Goal: Task Accomplishment & Management: Complete application form

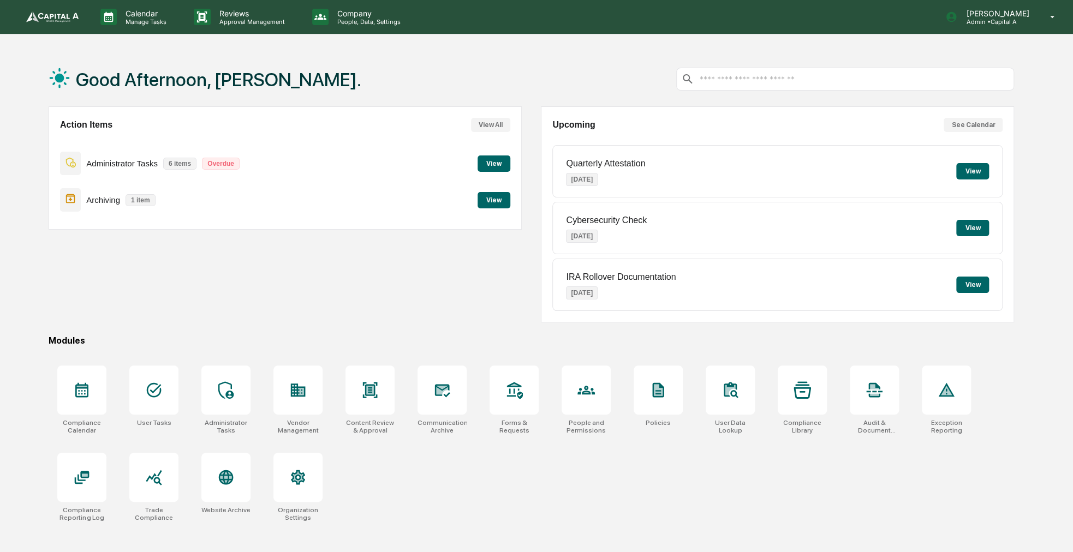
drag, startPoint x: 0, startPoint y: 0, endPoint x: 232, endPoint y: 259, distance: 347.8
click at [232, 259] on div "Action Items View All Administrator Tasks 6 items Overdue View Archiving 1 item…" at bounding box center [285, 214] width 473 height 216
click at [317, 366] on div at bounding box center [297, 390] width 49 height 49
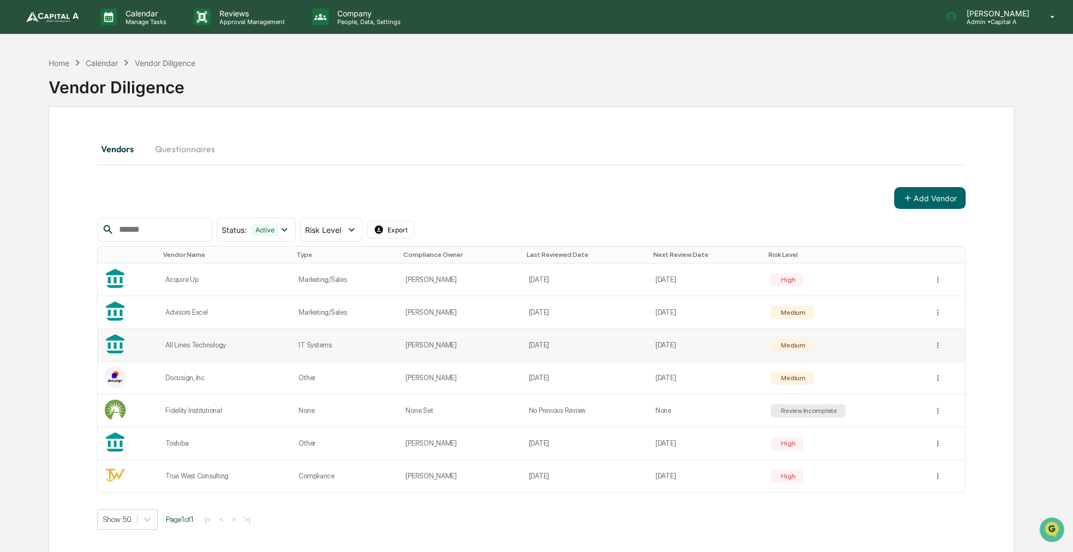
scroll to position [52, 0]
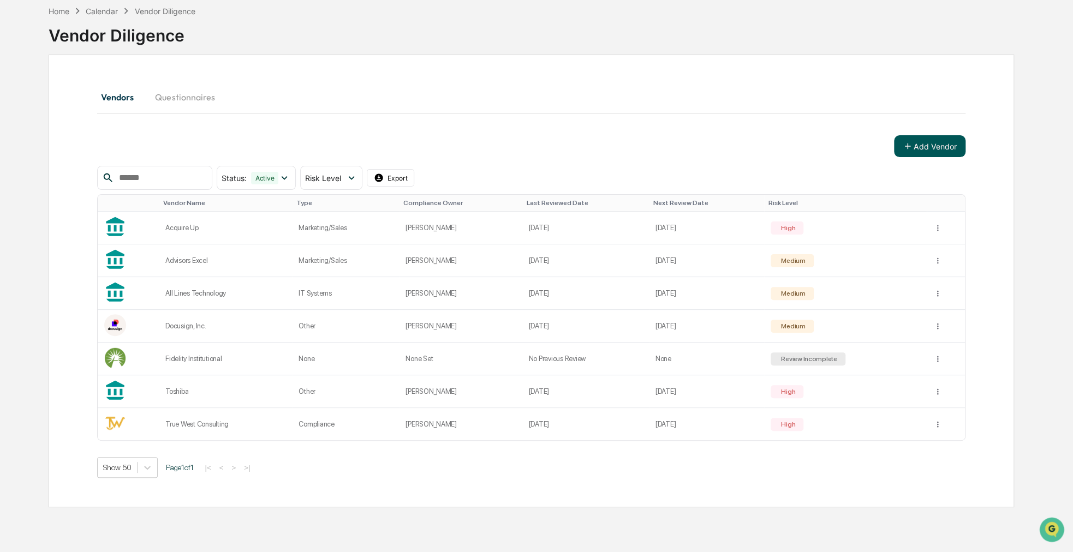
click at [942, 142] on button "Add Vendor" at bounding box center [929, 146] width 71 height 22
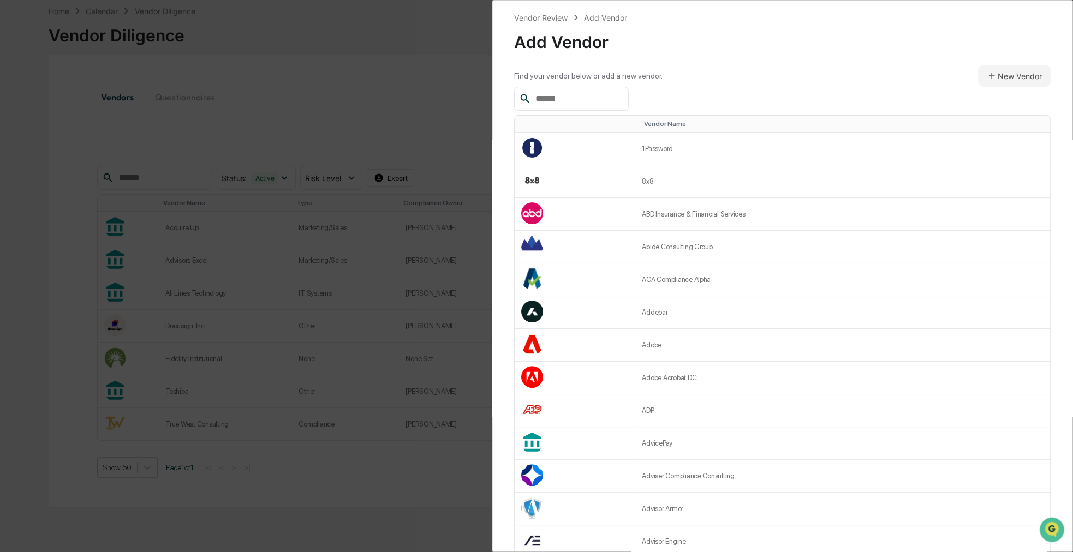
click at [566, 98] on input "text" at bounding box center [577, 99] width 93 height 14
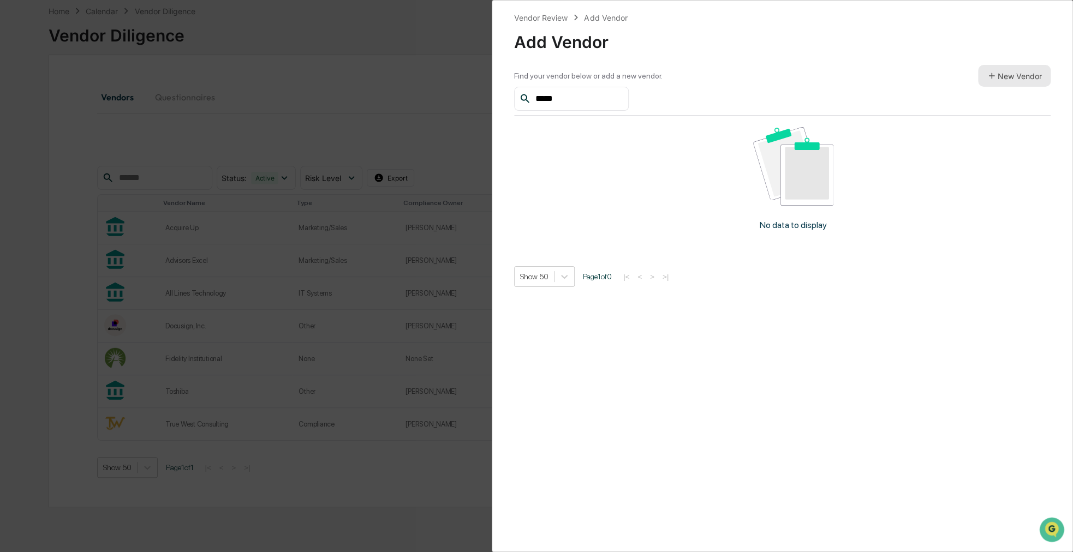
type input "*****"
click at [1033, 78] on button "New Vendor" at bounding box center [1014, 76] width 73 height 22
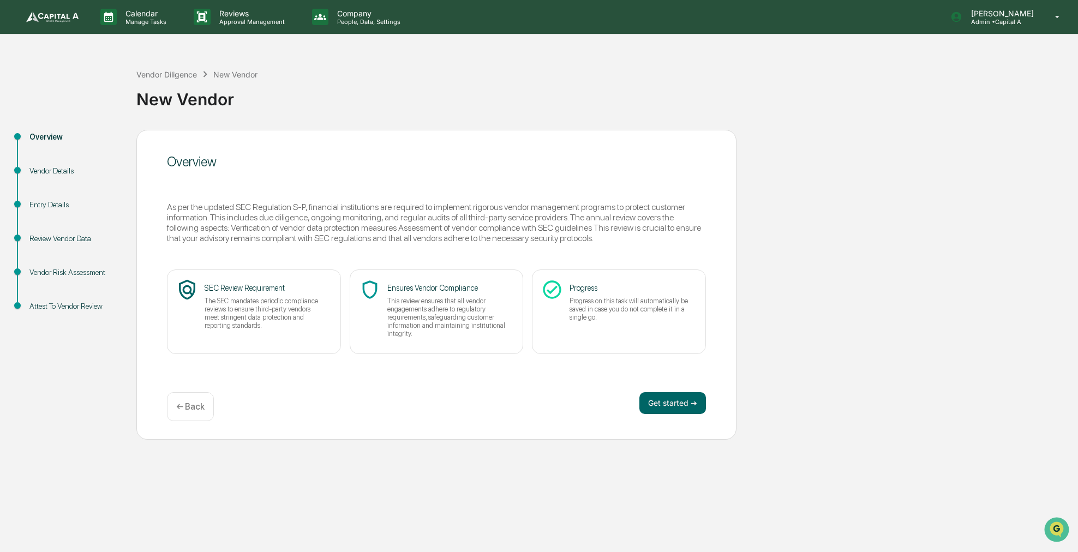
click at [654, 390] on div "Overview As per the updated SEC Regulation S-P, financial institutions are requ…" at bounding box center [436, 285] width 600 height 310
click at [655, 397] on button "Get started ➔" at bounding box center [673, 403] width 67 height 22
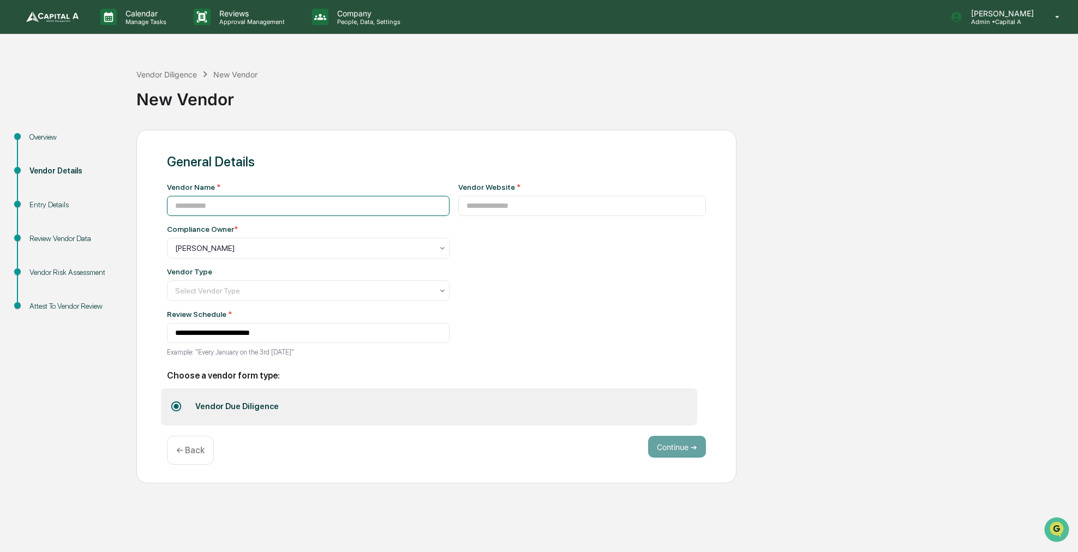
click at [290, 209] on input at bounding box center [308, 206] width 283 height 20
click at [479, 206] on input at bounding box center [582, 206] width 248 height 20
paste input "**********"
type input "**********"
click at [378, 192] on div "Vendor Name *" at bounding box center [308, 199] width 283 height 33
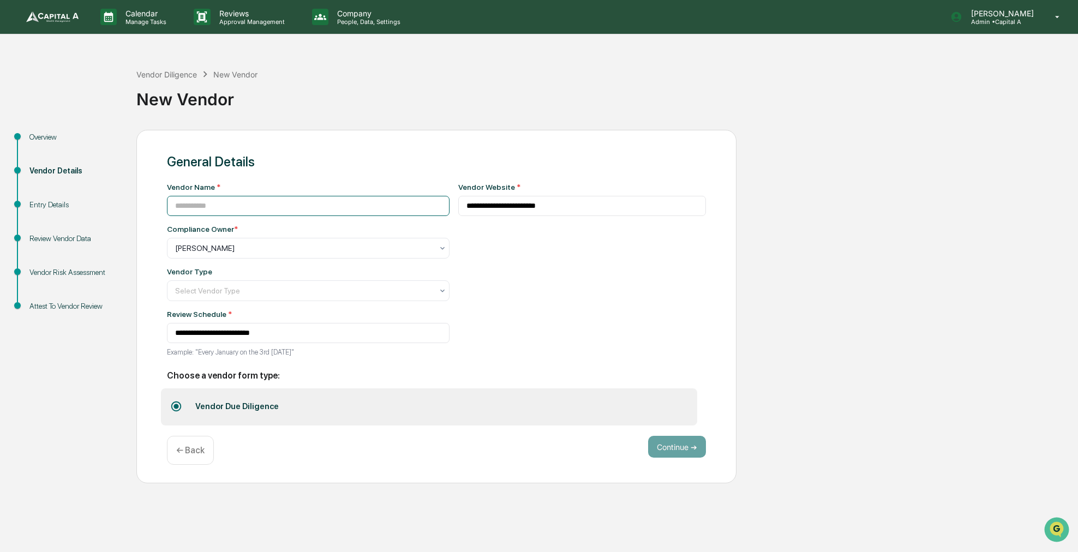
drag, startPoint x: 363, startPoint y: 199, endPoint x: 354, endPoint y: 200, distance: 9.3
click at [354, 200] on input at bounding box center [308, 206] width 283 height 20
type input "**********"
click at [331, 295] on div at bounding box center [304, 290] width 258 height 11
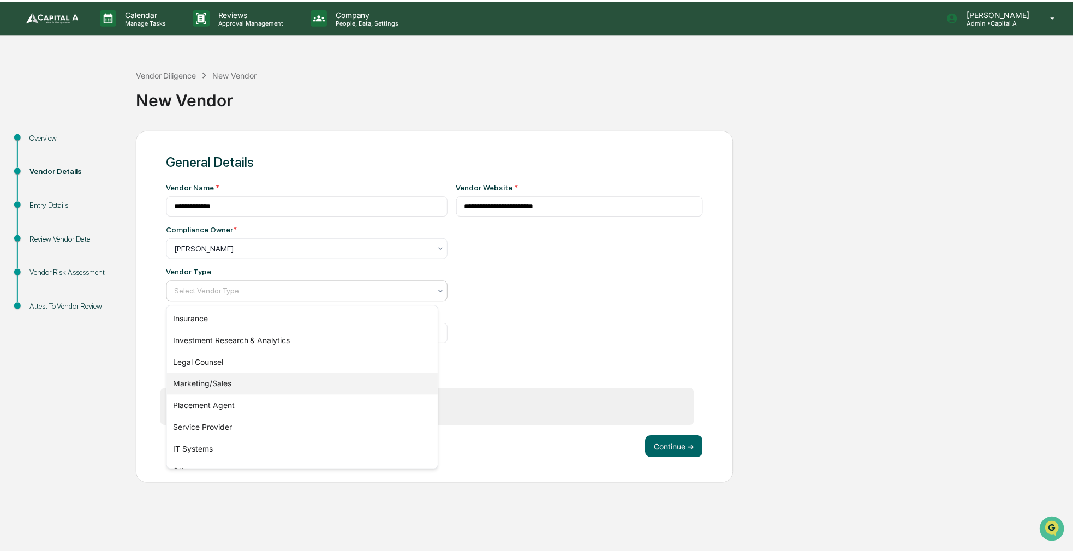
scroll to position [124, 0]
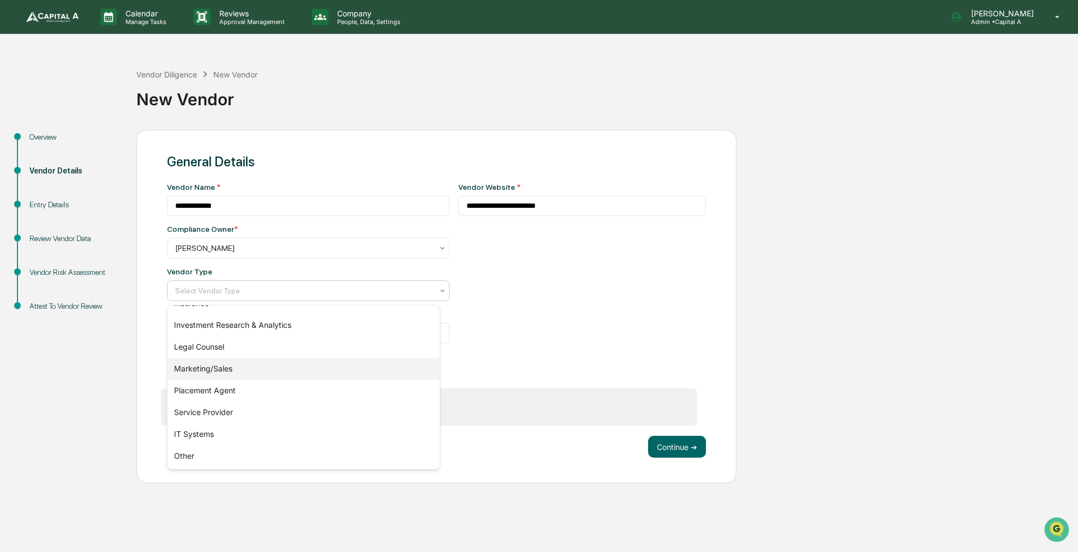
click at [223, 370] on div "Marketing/Sales" at bounding box center [304, 369] width 272 height 22
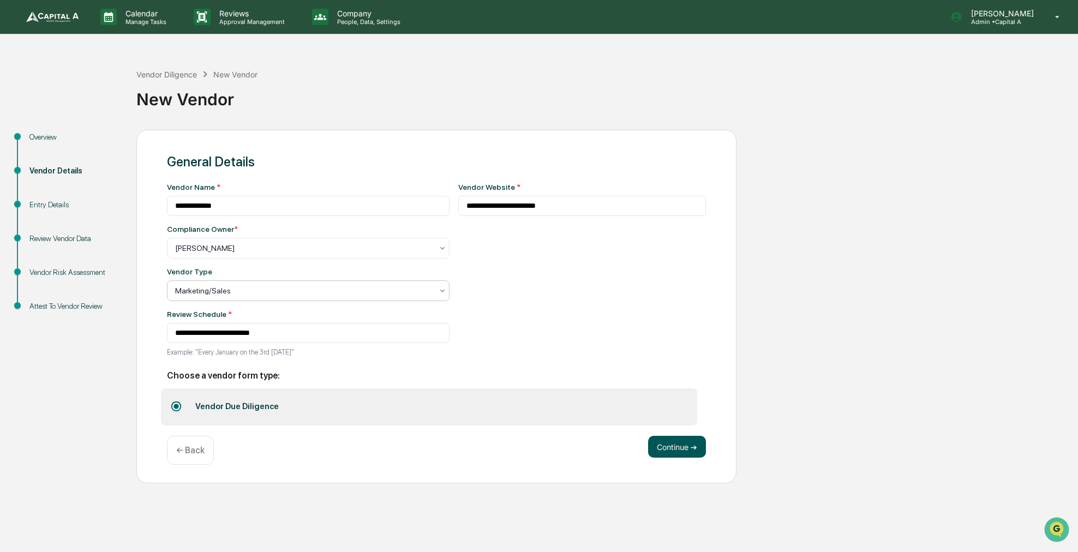
click at [677, 453] on button "Continue ➔" at bounding box center [677, 447] width 58 height 22
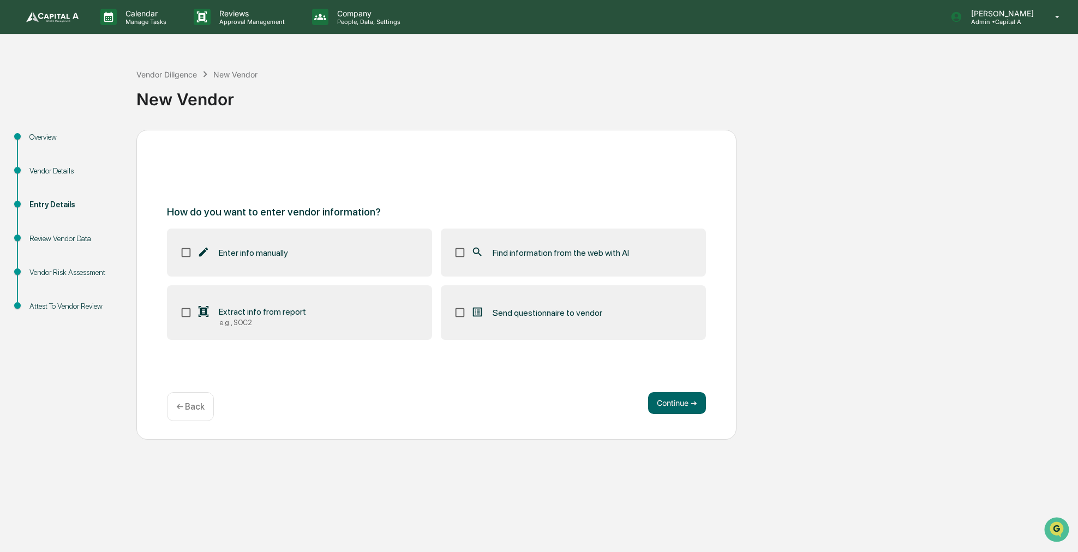
click at [564, 261] on label "Find information from the web with AI" at bounding box center [573, 253] width 265 height 48
click at [663, 408] on button "Continue ➔" at bounding box center [677, 403] width 58 height 22
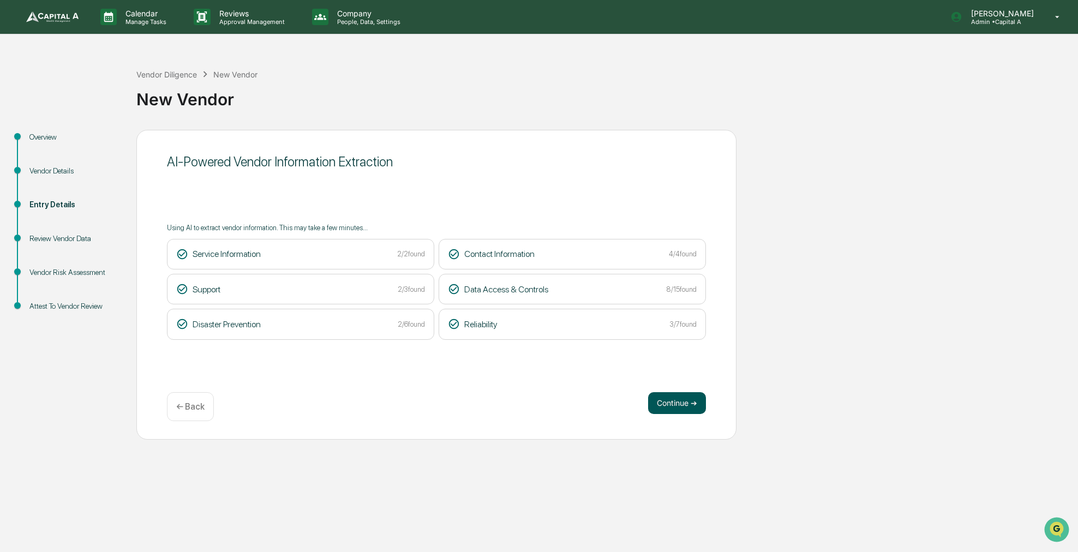
click at [679, 397] on button "Continue ➔" at bounding box center [677, 403] width 58 height 22
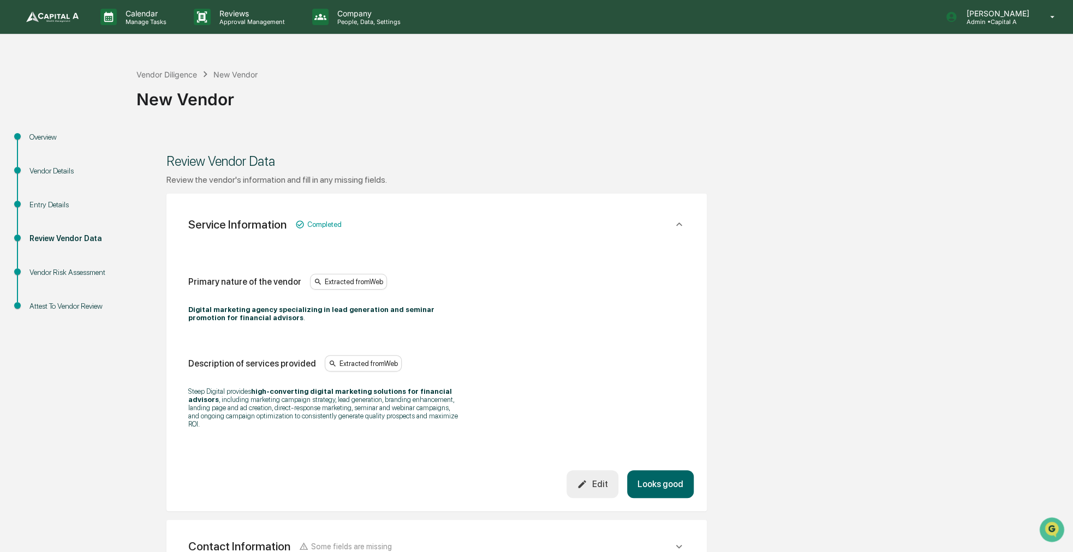
click at [649, 482] on button "Looks good" at bounding box center [660, 484] width 67 height 28
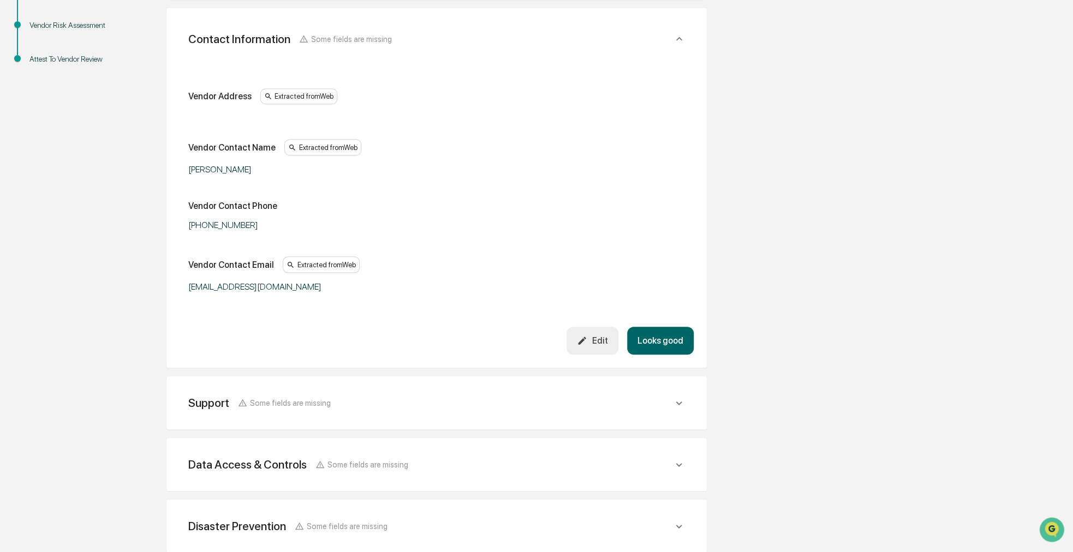
scroll to position [248, 0]
click at [594, 343] on div "Edit" at bounding box center [592, 340] width 31 height 10
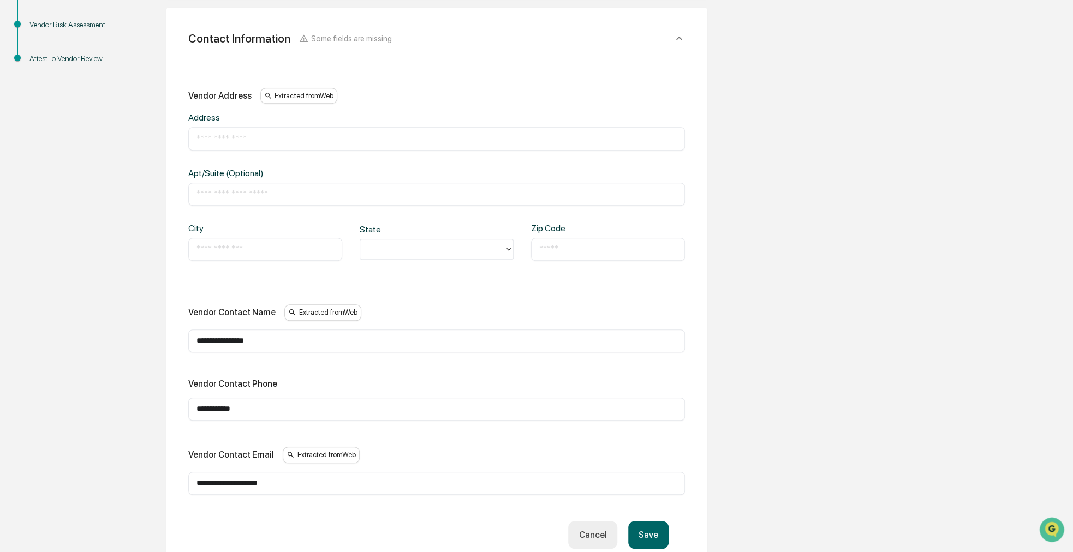
click at [261, 133] on input "text" at bounding box center [436, 138] width 480 height 11
paste input "**********"
type input "**********"
click at [234, 248] on input "text" at bounding box center [265, 249] width 138 height 11
type input "*"
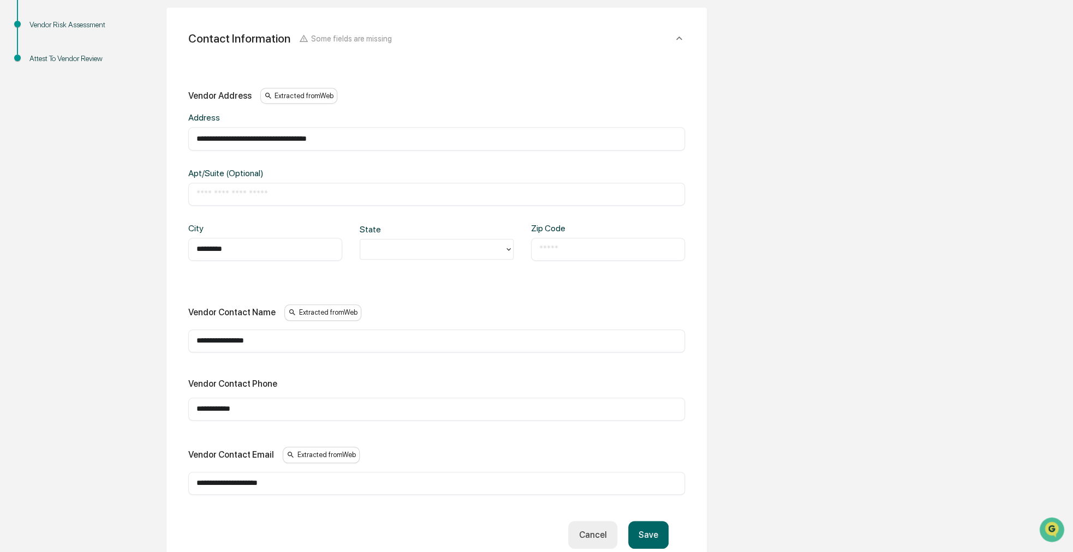
type input "*********"
click at [511, 241] on div at bounding box center [508, 250] width 9 height 20
click at [390, 395] on div "CO" at bounding box center [437, 404] width 154 height 22
click at [541, 250] on input "text" at bounding box center [608, 249] width 138 height 11
paste input "*****"
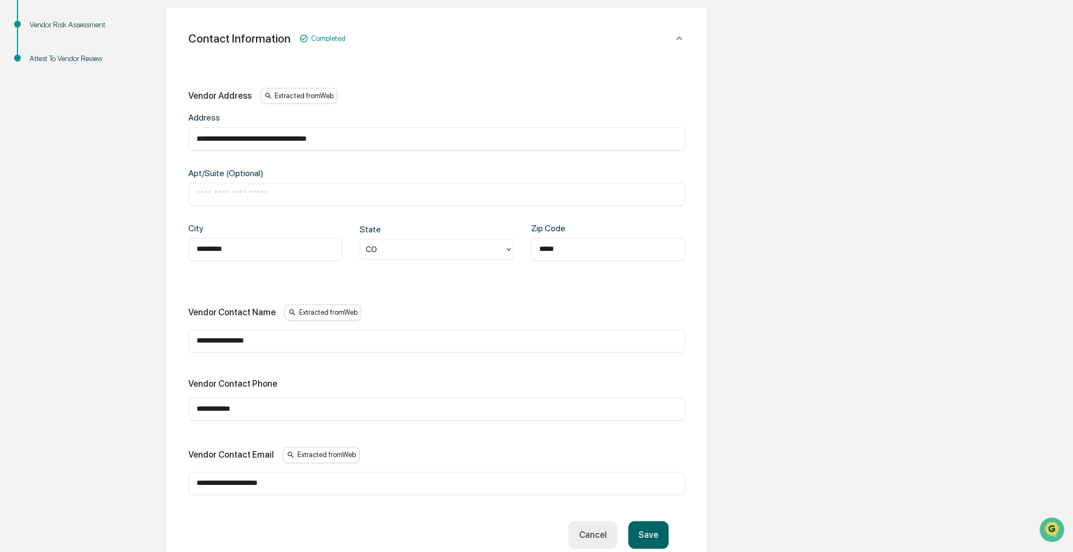
type input "*****"
click at [653, 533] on button "Save" at bounding box center [648, 535] width 40 height 28
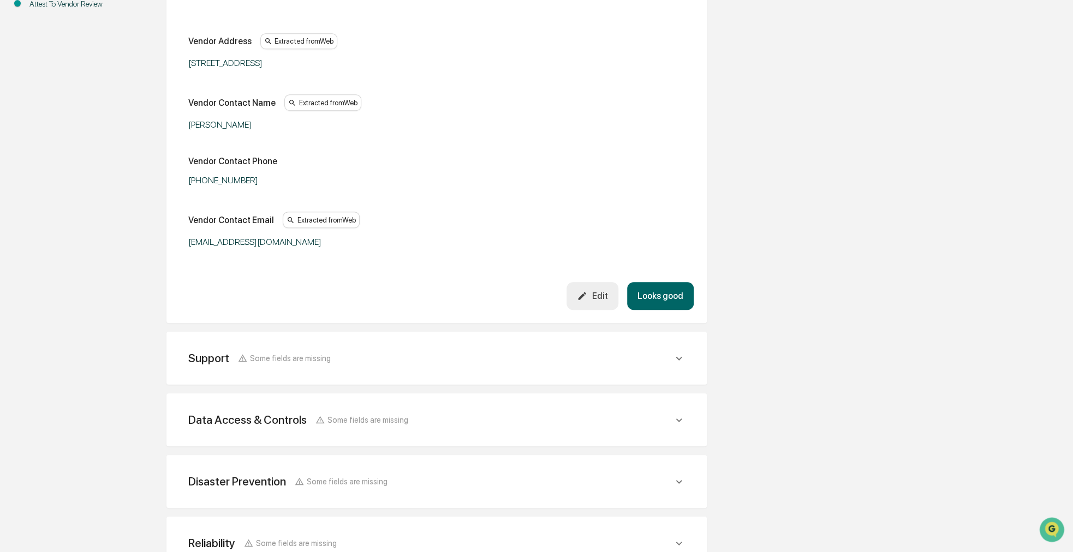
click at [679, 292] on button "Looks good" at bounding box center [660, 296] width 67 height 28
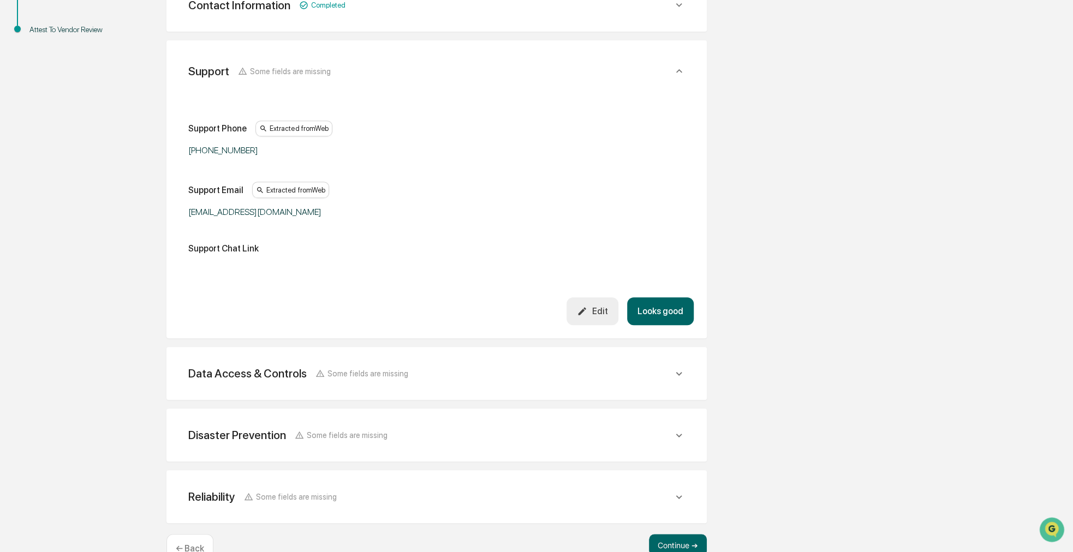
scroll to position [305, 0]
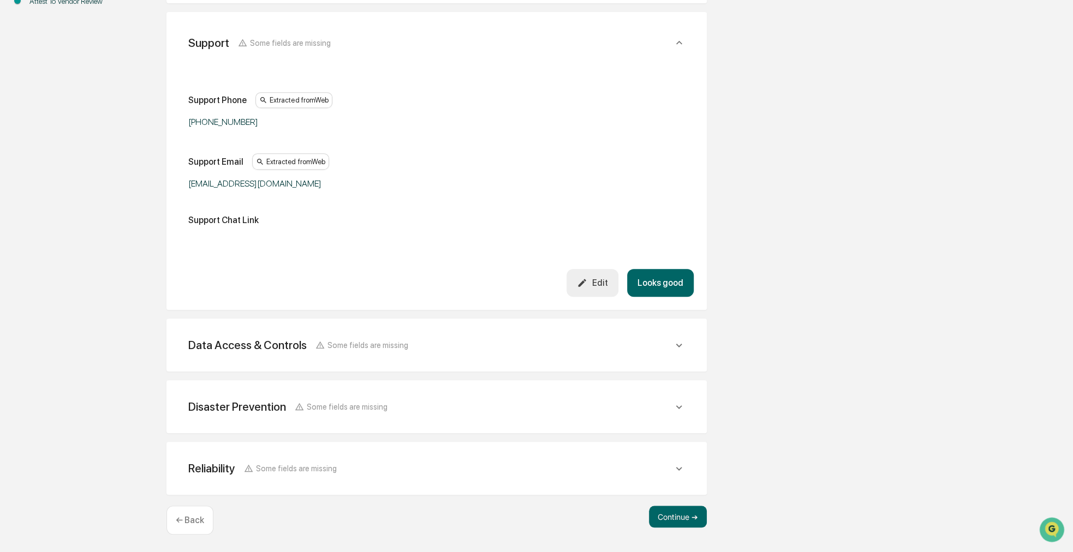
click at [653, 289] on button "Looks good" at bounding box center [660, 283] width 67 height 28
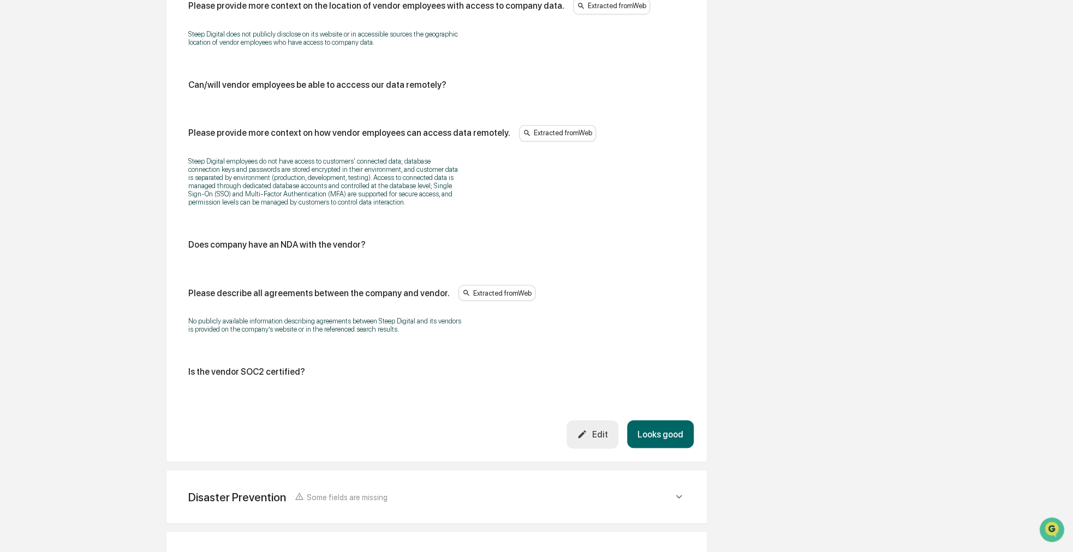
scroll to position [1069, 0]
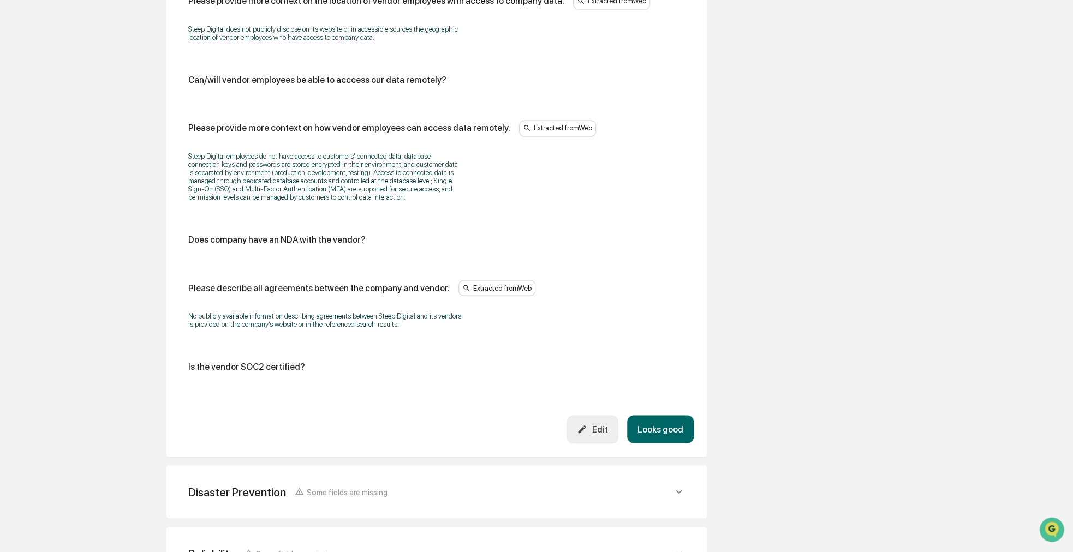
click at [607, 434] on div "Edit" at bounding box center [592, 429] width 31 height 10
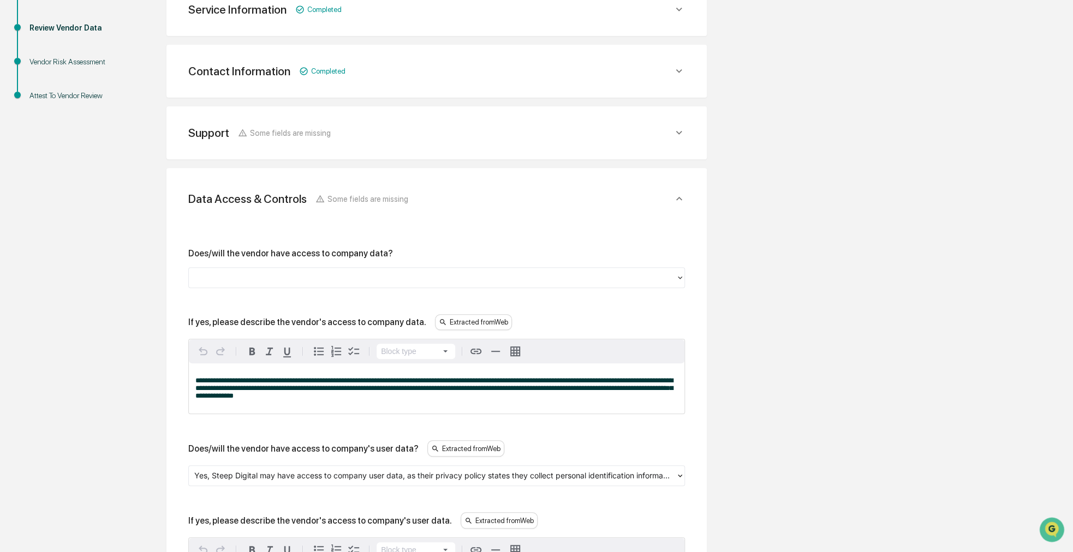
scroll to position [196, 0]
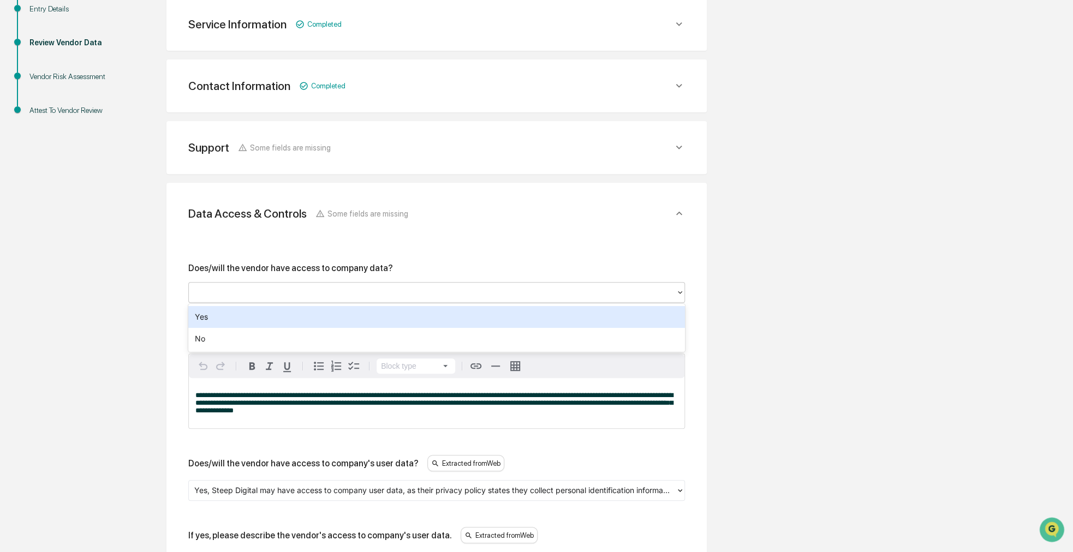
click at [342, 284] on div at bounding box center [432, 292] width 487 height 17
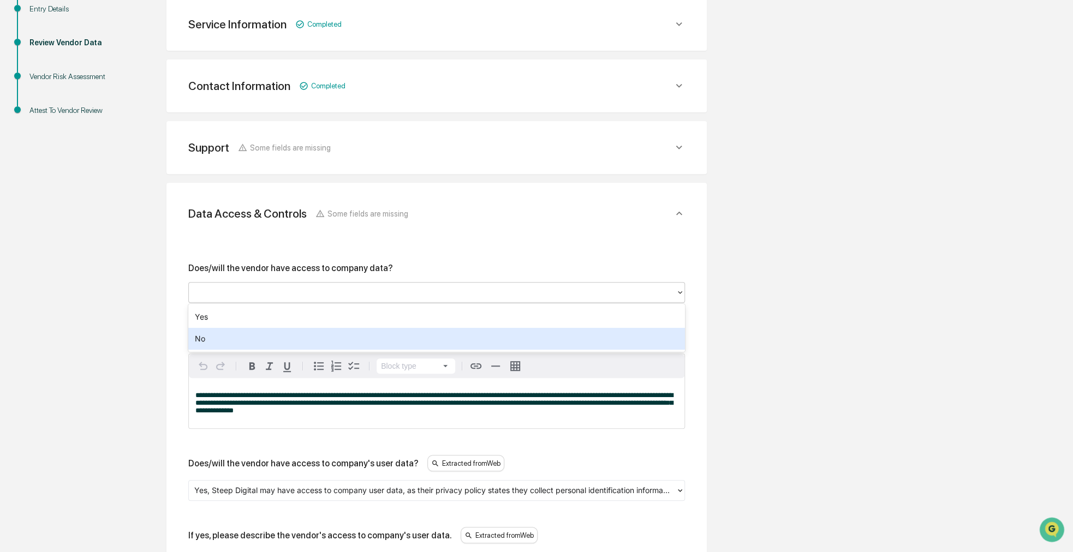
click at [289, 335] on div "No" at bounding box center [436, 339] width 497 height 22
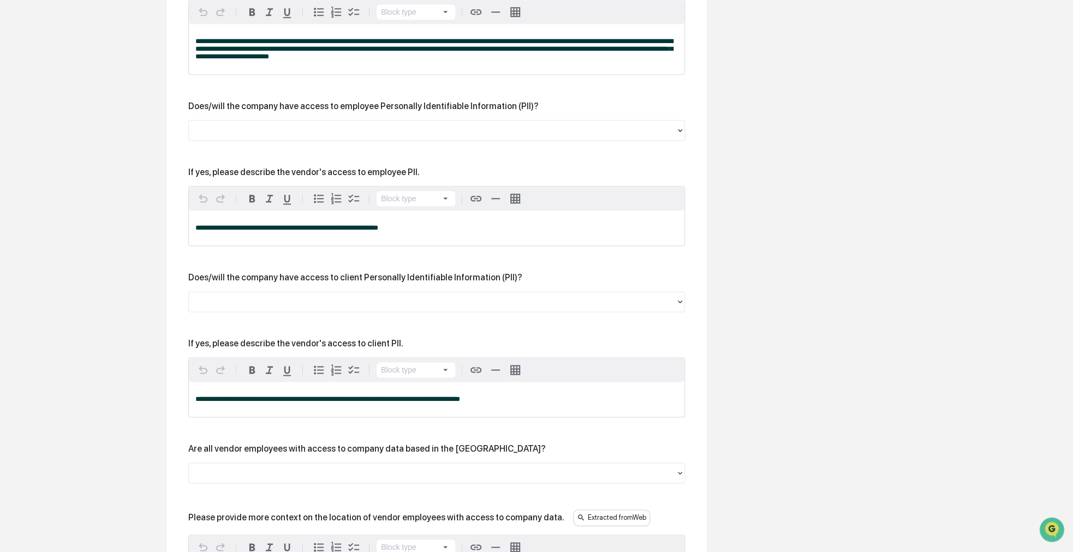
scroll to position [796, 0]
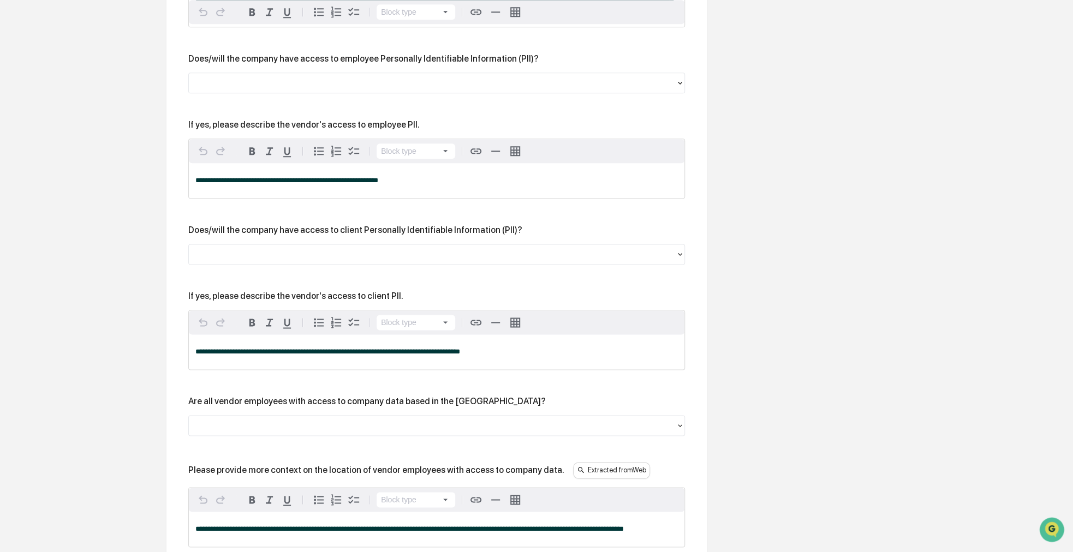
click at [403, 260] on div at bounding box center [432, 254] width 476 height 13
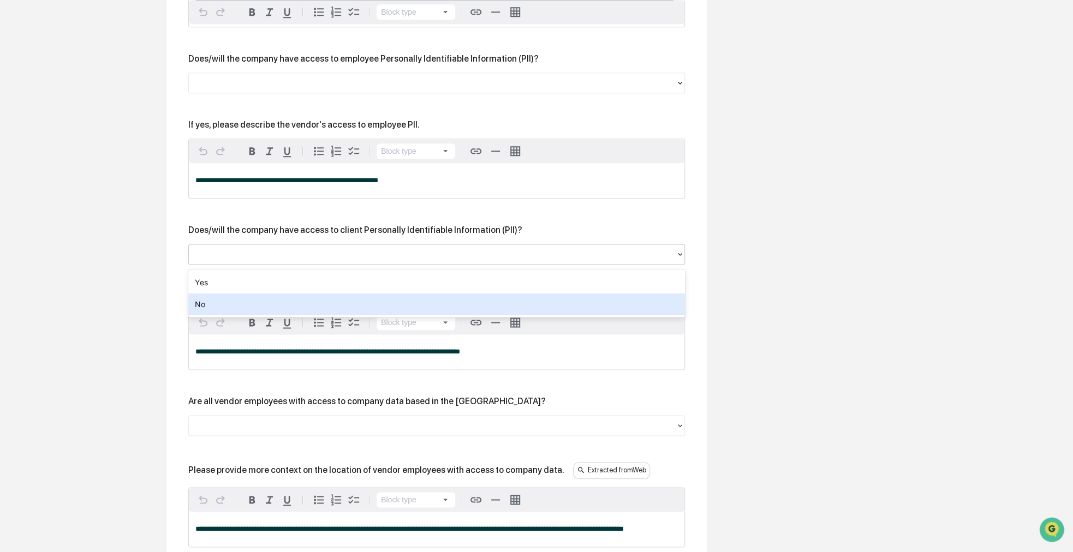
click at [338, 305] on div "No" at bounding box center [436, 305] width 497 height 22
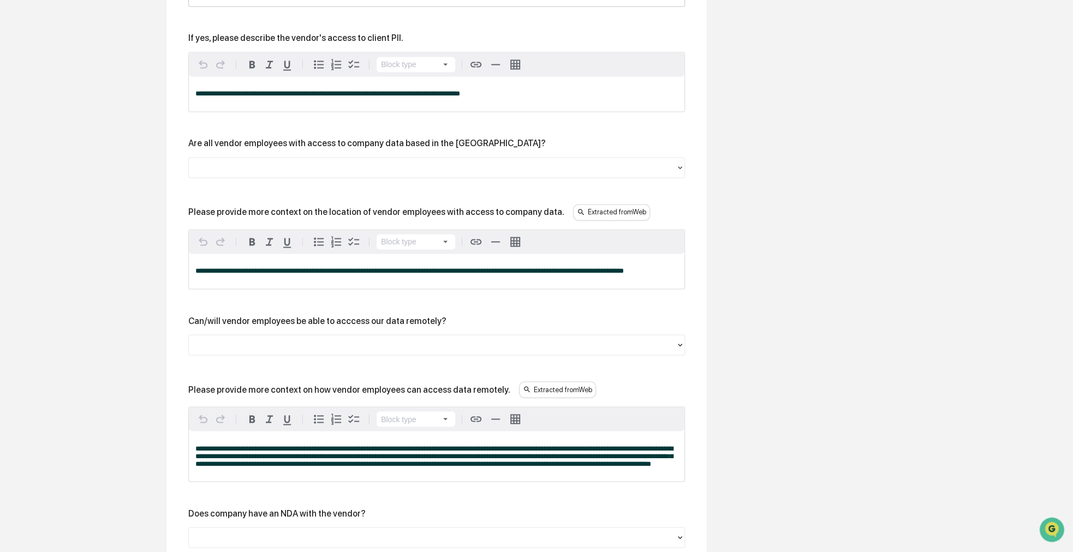
scroll to position [1069, 0]
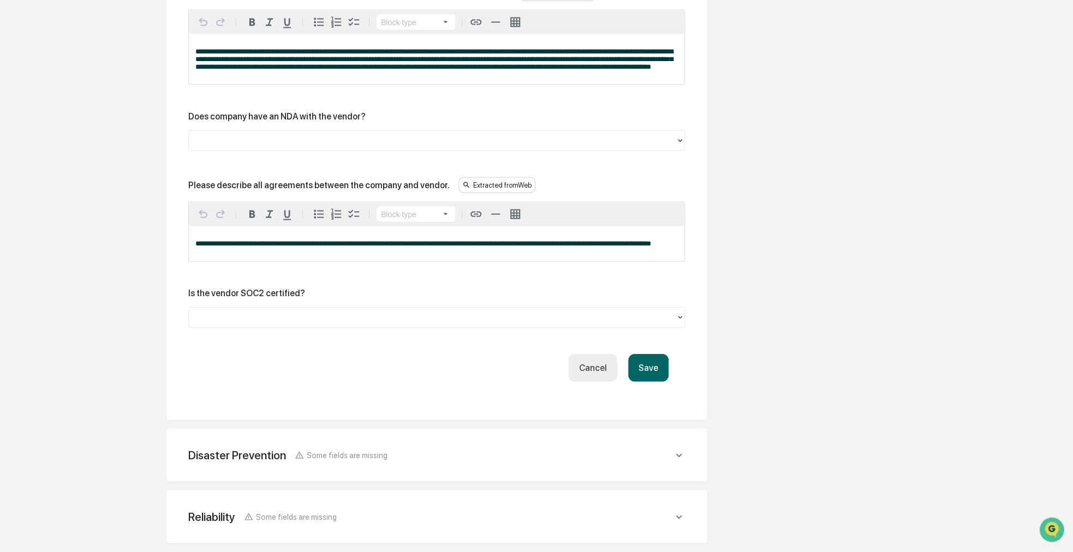
click at [646, 381] on button "Save" at bounding box center [648, 368] width 40 height 28
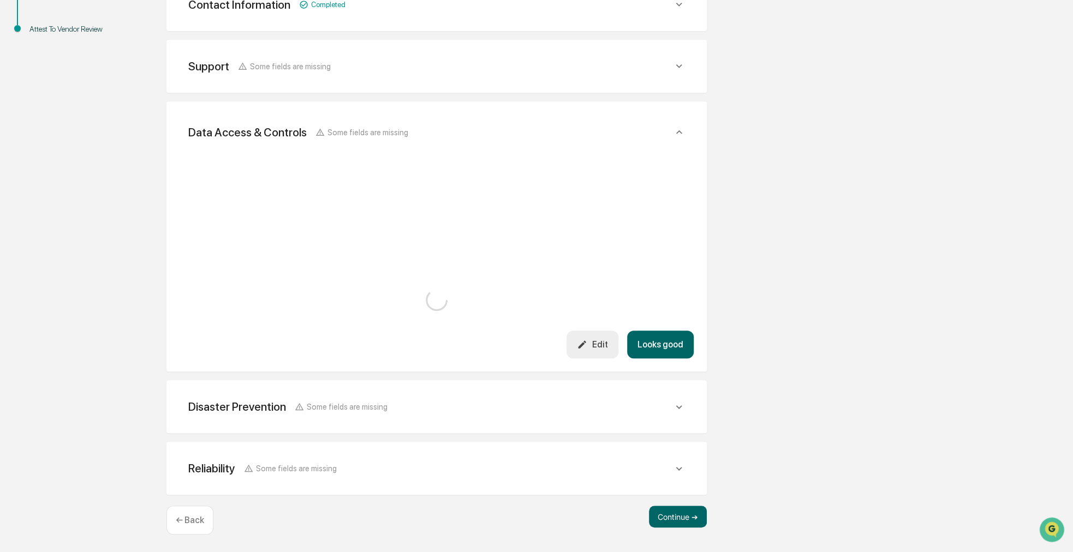
scroll to position [1177, 0]
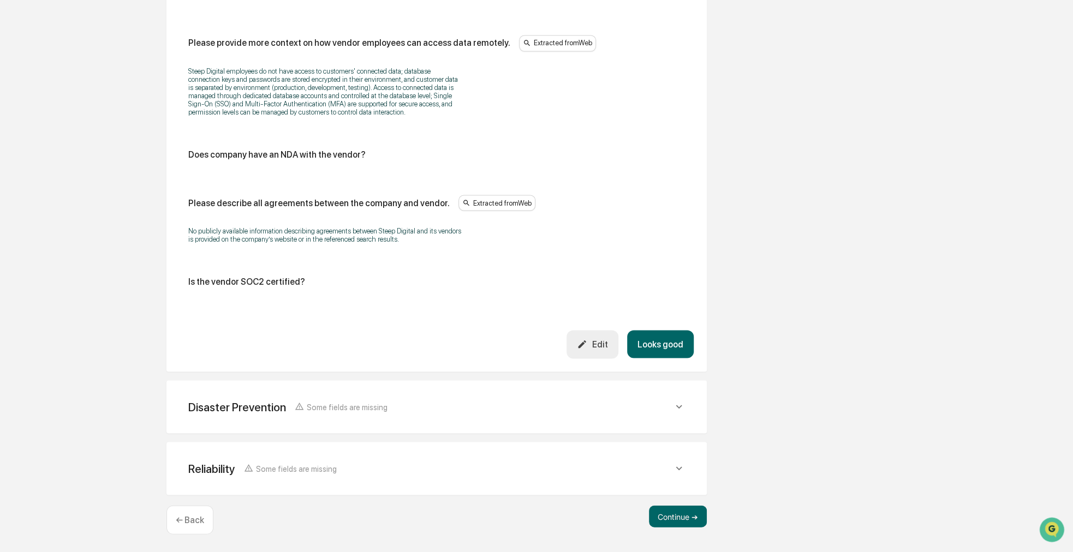
click at [673, 342] on button "Looks good" at bounding box center [660, 344] width 67 height 28
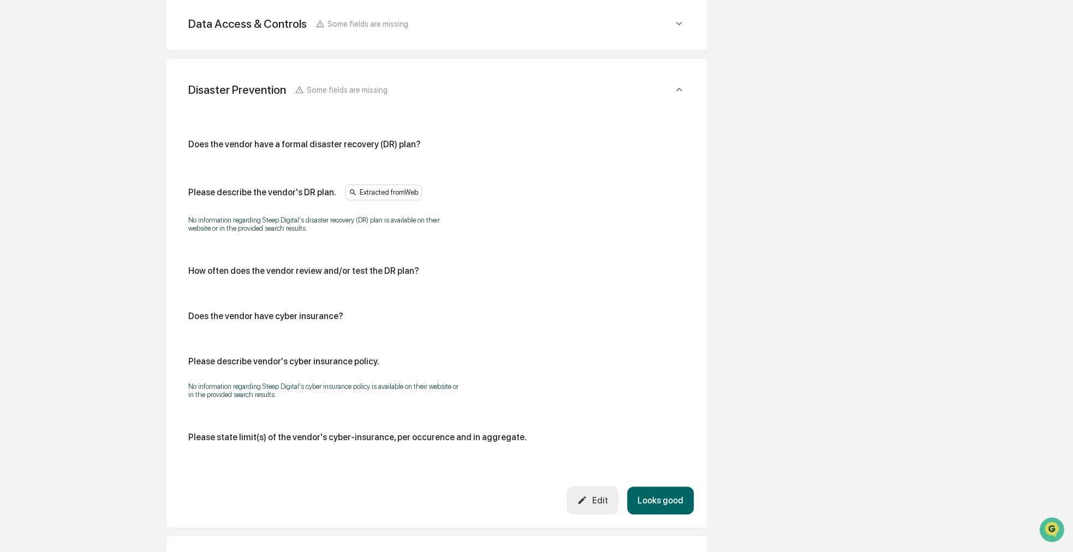
scroll to position [378, 0]
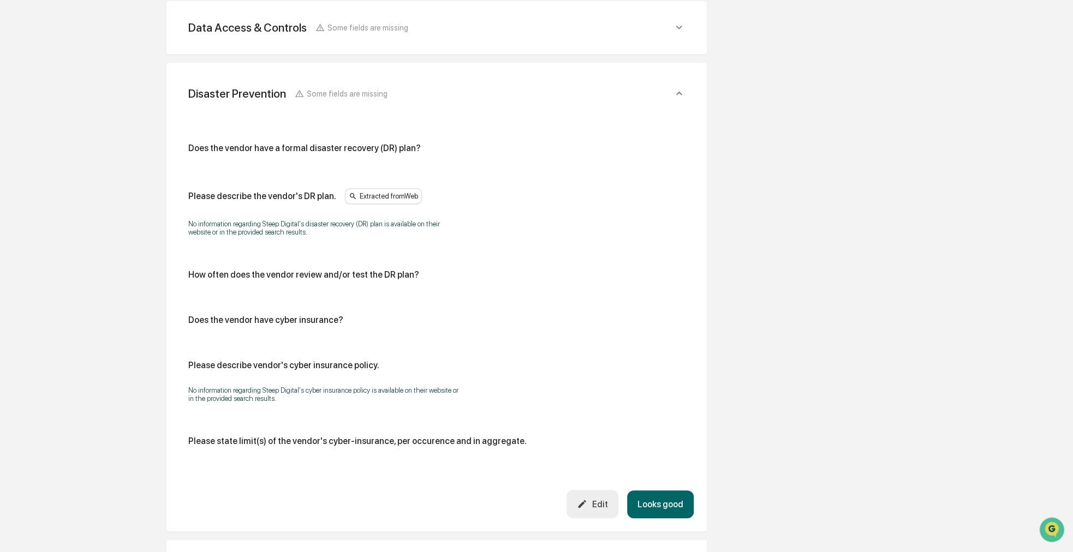
click at [658, 502] on button "Looks good" at bounding box center [660, 505] width 67 height 28
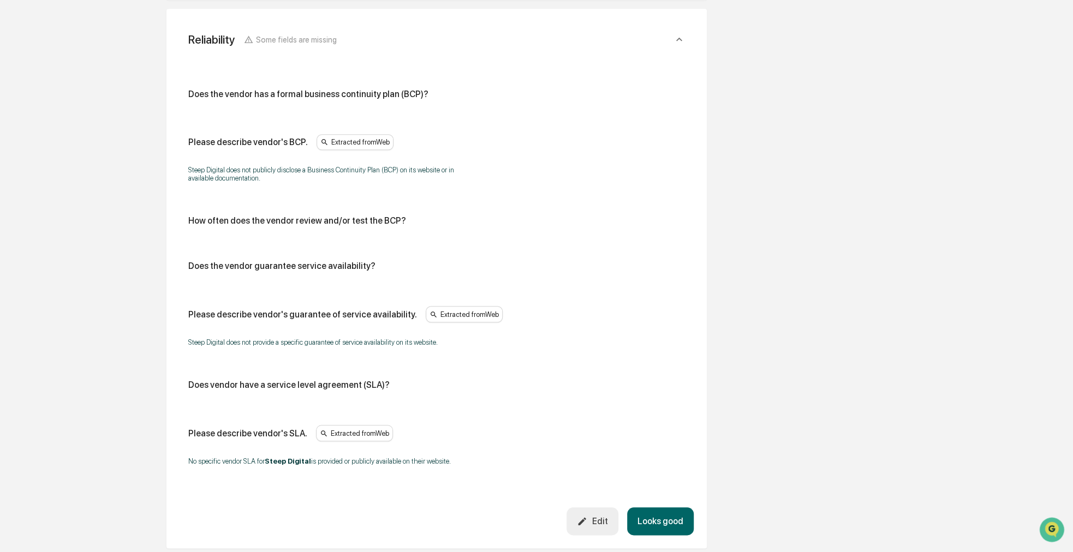
scroll to position [494, 0]
click at [587, 518] on icon "button" at bounding box center [582, 521] width 10 height 10
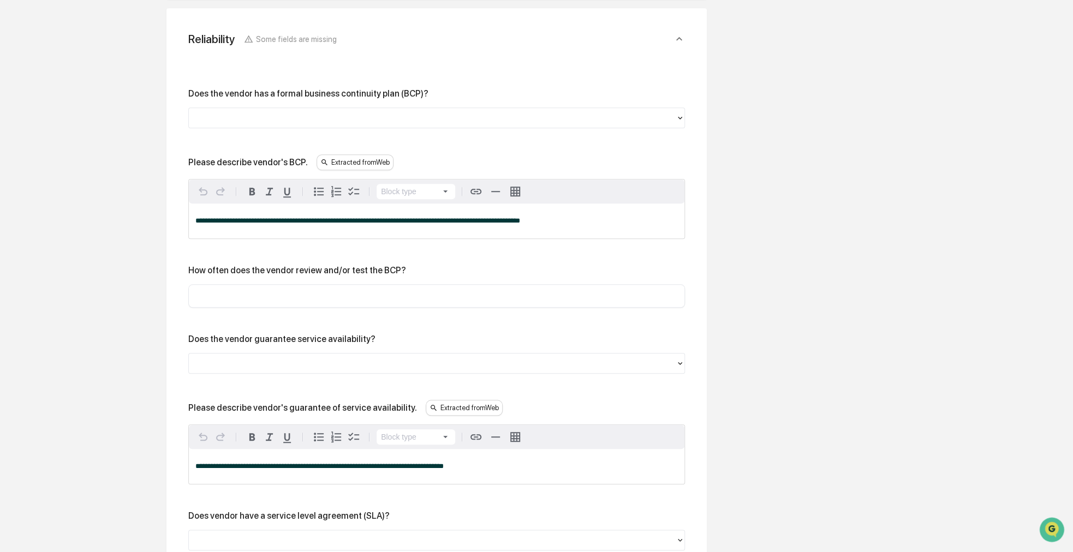
click at [385, 120] on div at bounding box center [432, 117] width 476 height 13
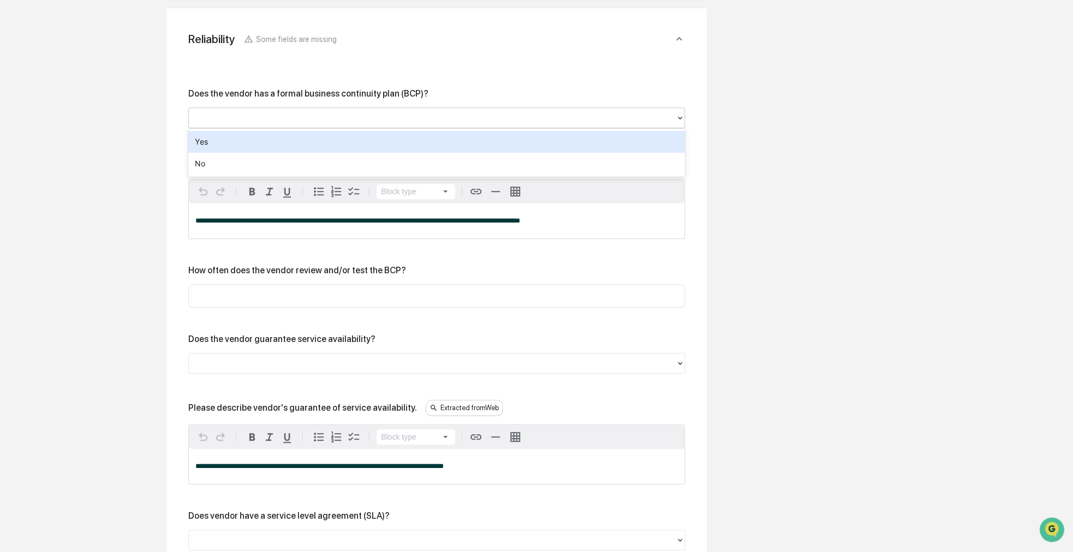
click at [367, 63] on div "**********" at bounding box center [437, 399] width 514 height 684
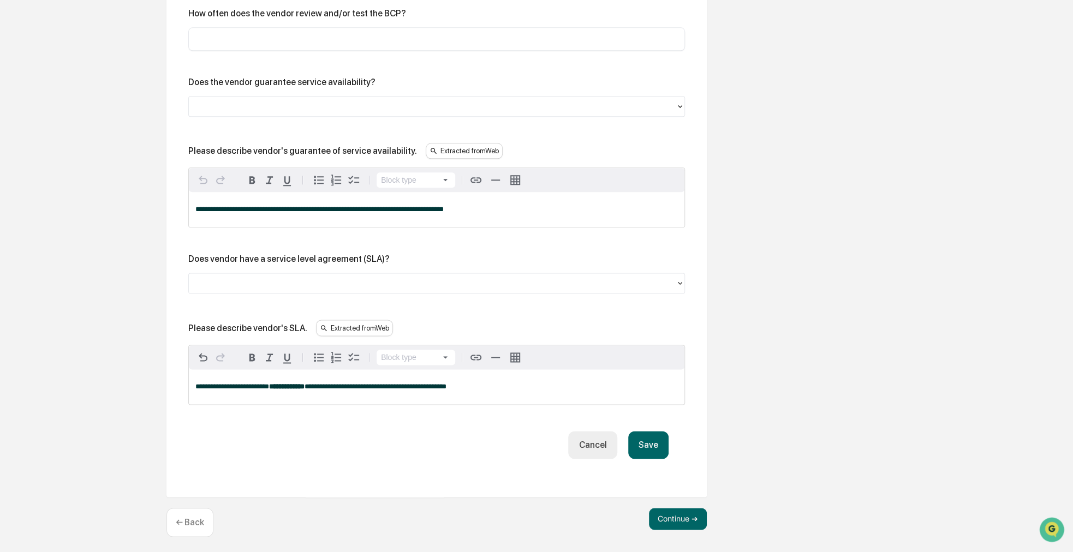
scroll to position [754, 0]
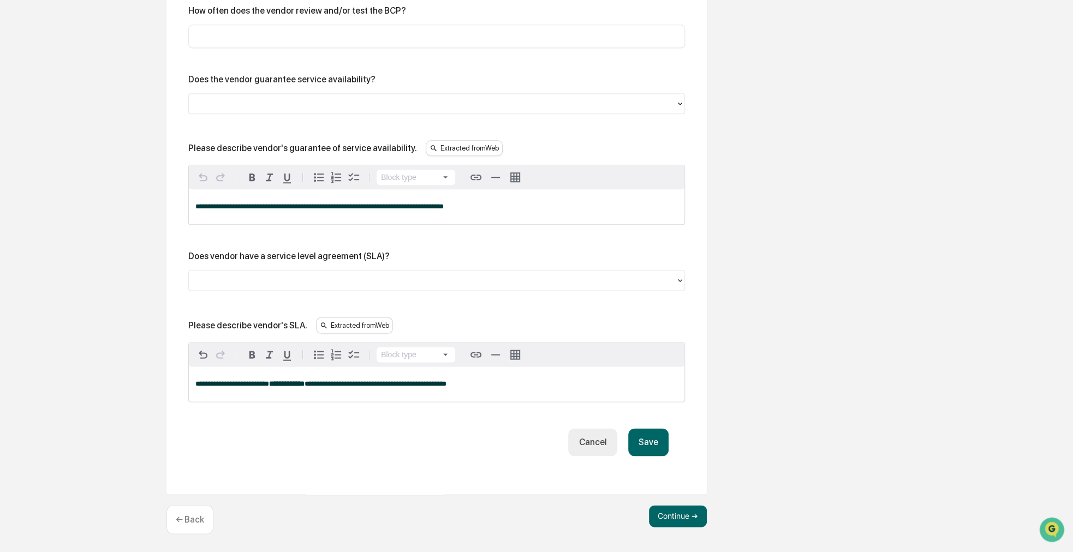
click at [634, 446] on button "Save" at bounding box center [648, 442] width 40 height 28
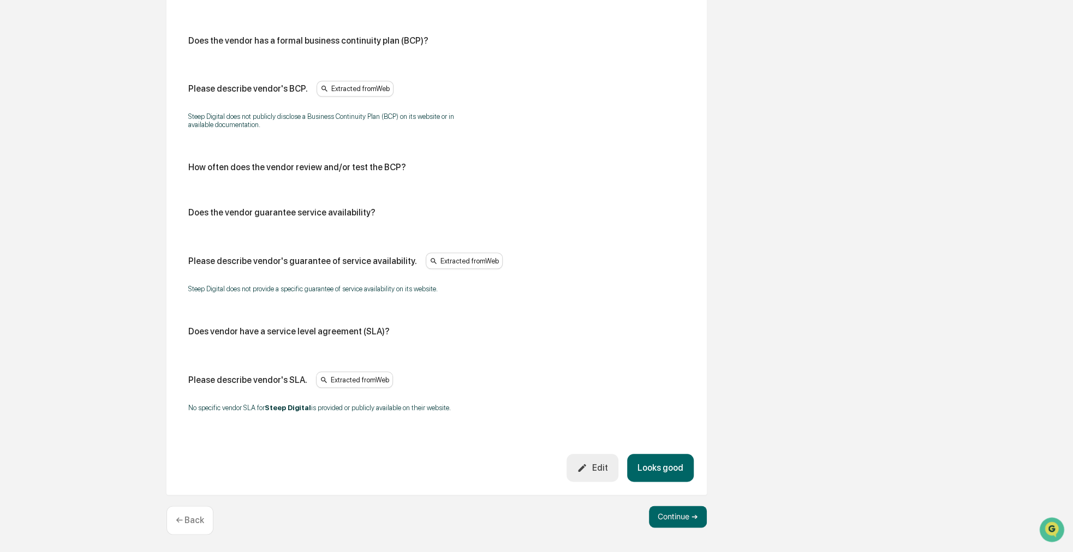
click at [672, 468] on button "Looks good" at bounding box center [660, 468] width 67 height 28
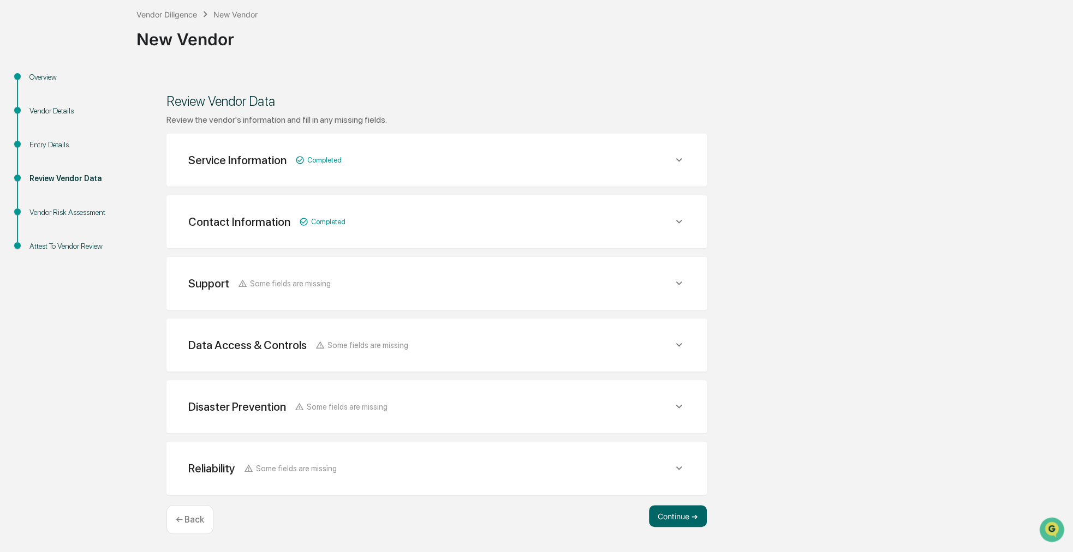
scroll to position [59, 0]
click at [680, 515] on button "Continue ➔" at bounding box center [678, 517] width 58 height 22
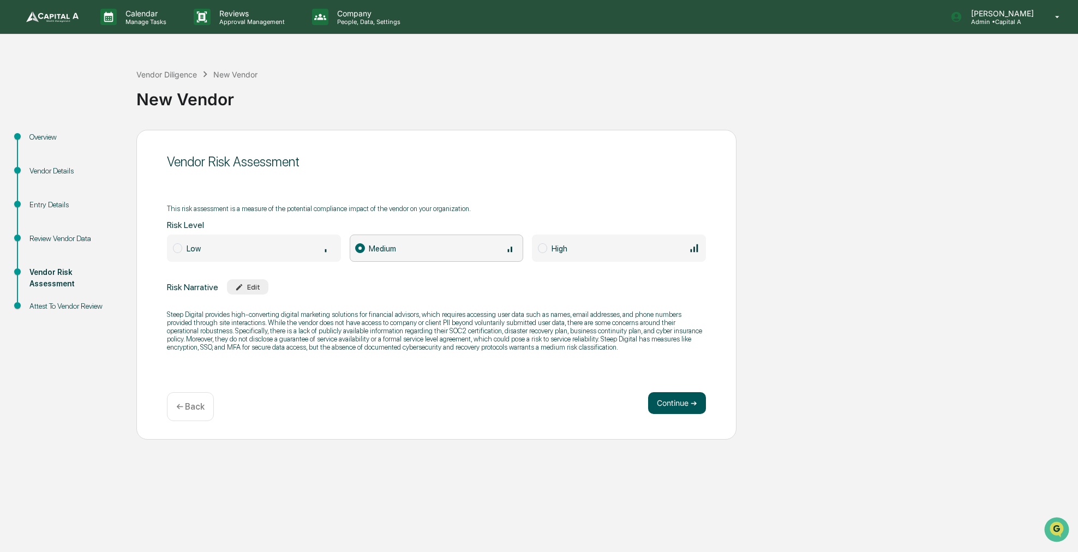
click at [672, 404] on button "Continue ➔" at bounding box center [677, 403] width 58 height 22
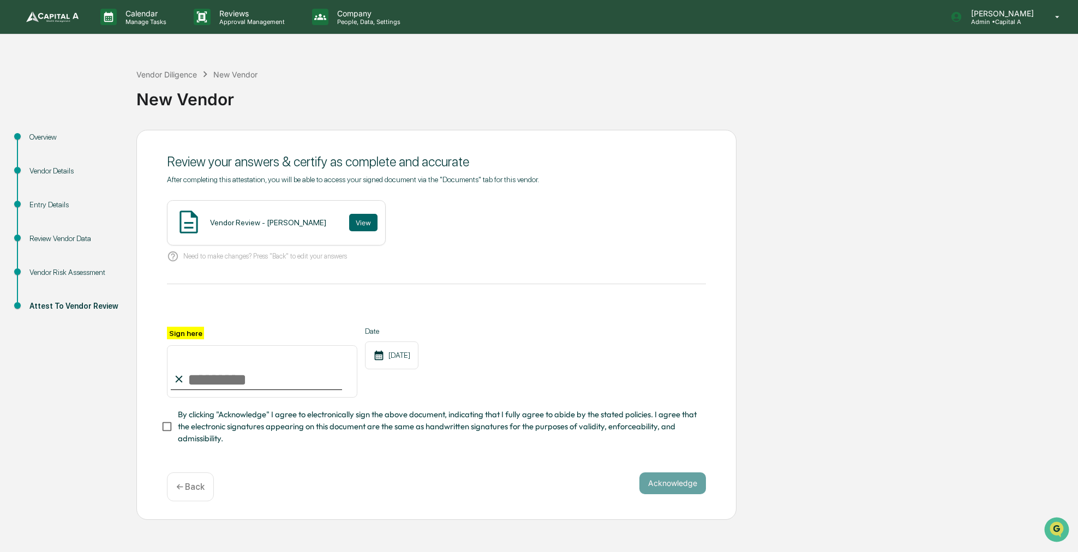
click at [321, 380] on input "Sign here" at bounding box center [262, 371] width 190 height 52
type input "**********"
click at [264, 423] on span "By clicking "Acknowledge" I agree to electronically sign the above document, in…" at bounding box center [438, 427] width 520 height 37
click at [349, 224] on button "View" at bounding box center [363, 222] width 28 height 17
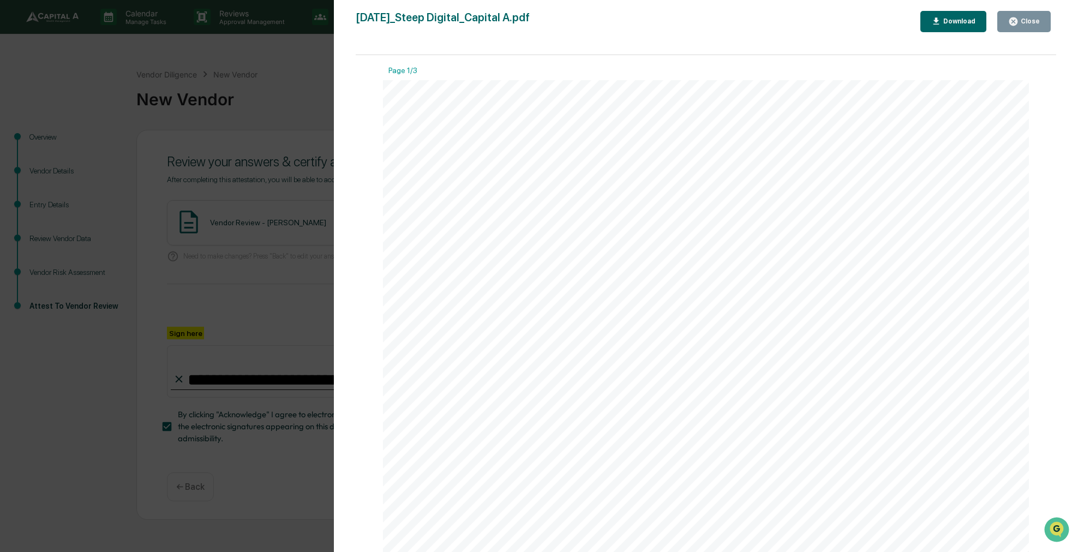
click at [1031, 24] on div "Close" at bounding box center [1029, 21] width 21 height 8
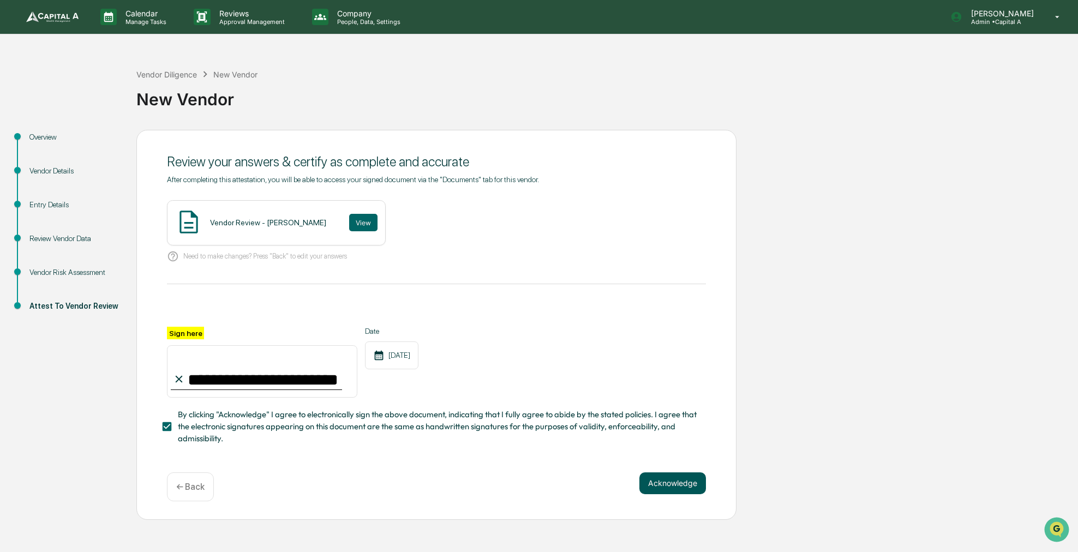
click at [695, 482] on button "Acknowledge" at bounding box center [673, 484] width 67 height 22
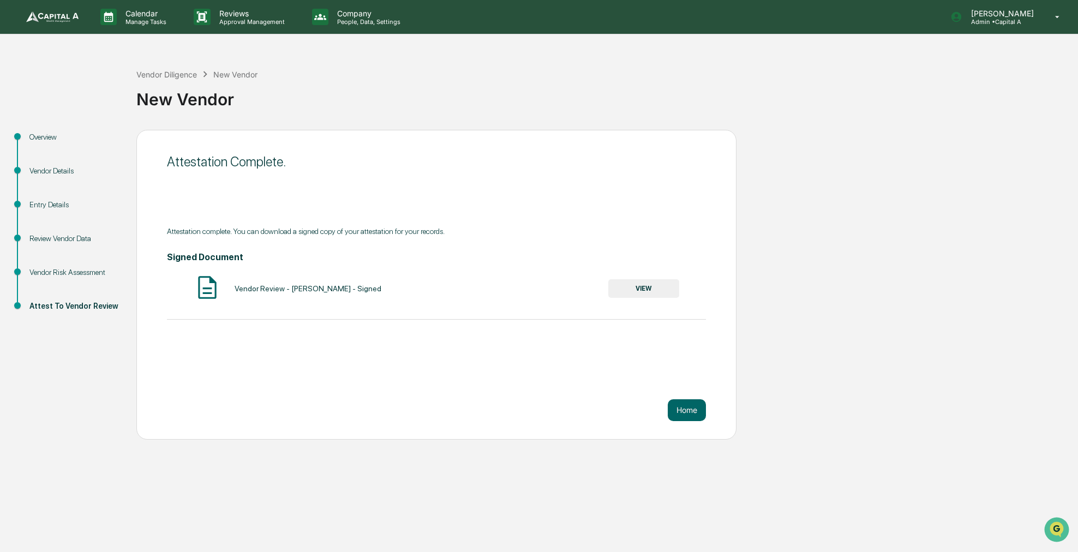
click at [67, 23] on link at bounding box center [58, 17] width 65 height 34
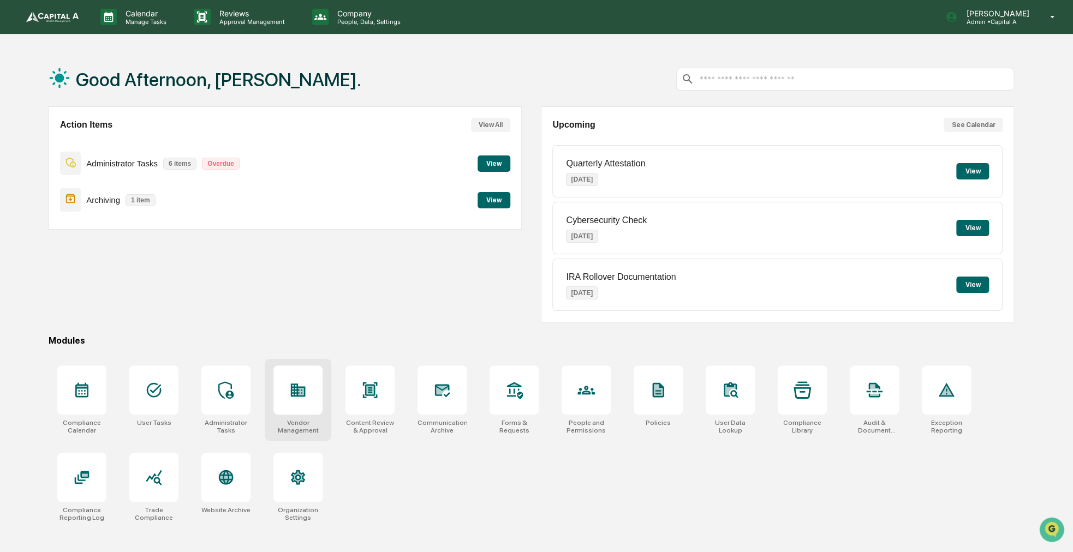
click at [281, 399] on div at bounding box center [297, 390] width 49 height 49
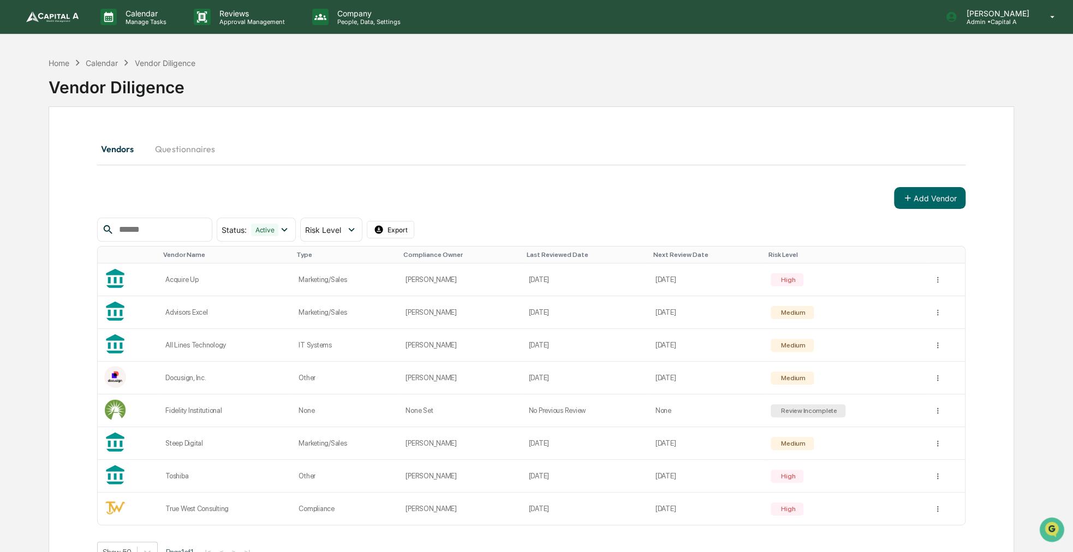
click at [548, 174] on div "Vendors Questionnaires Add Vendor Status : Active Select/Deselect All Active Ar…" at bounding box center [531, 349] width 868 height 427
click at [906, 189] on button "Add Vendor" at bounding box center [929, 198] width 71 height 22
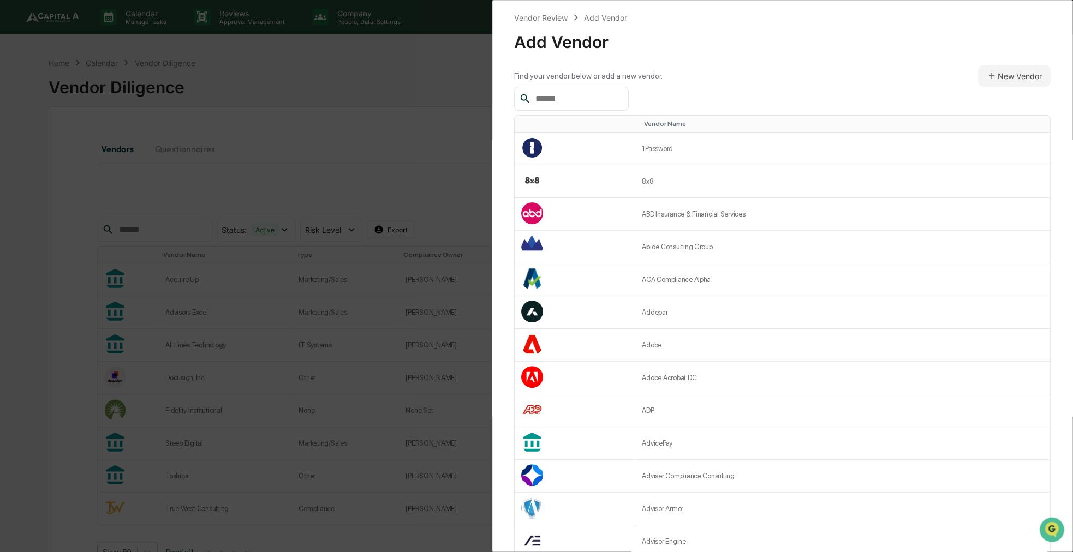
click at [615, 96] on input "text" at bounding box center [577, 99] width 93 height 14
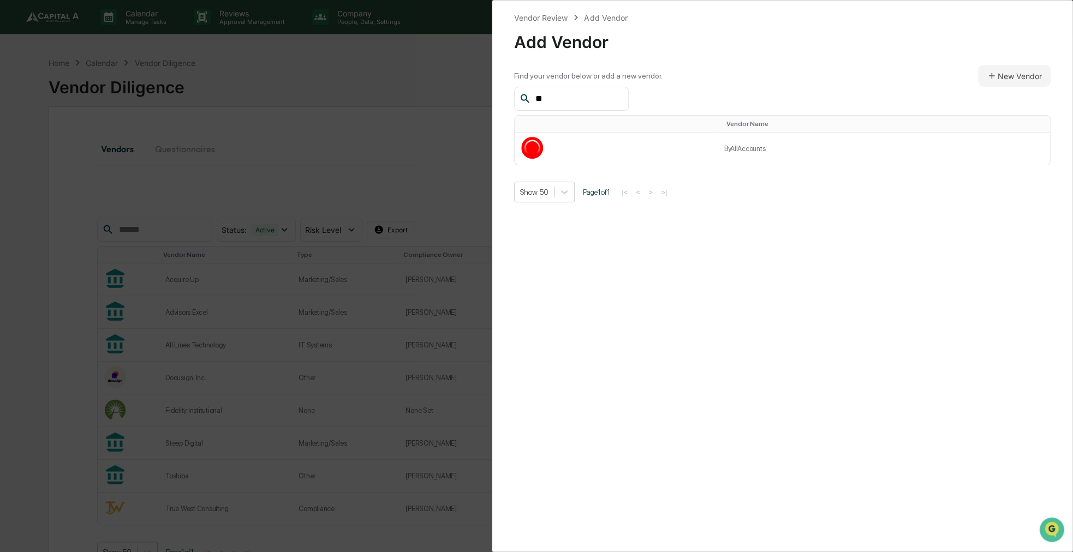
type input "*"
type input "*****"
click at [670, 135] on td at bounding box center [609, 149] width 188 height 33
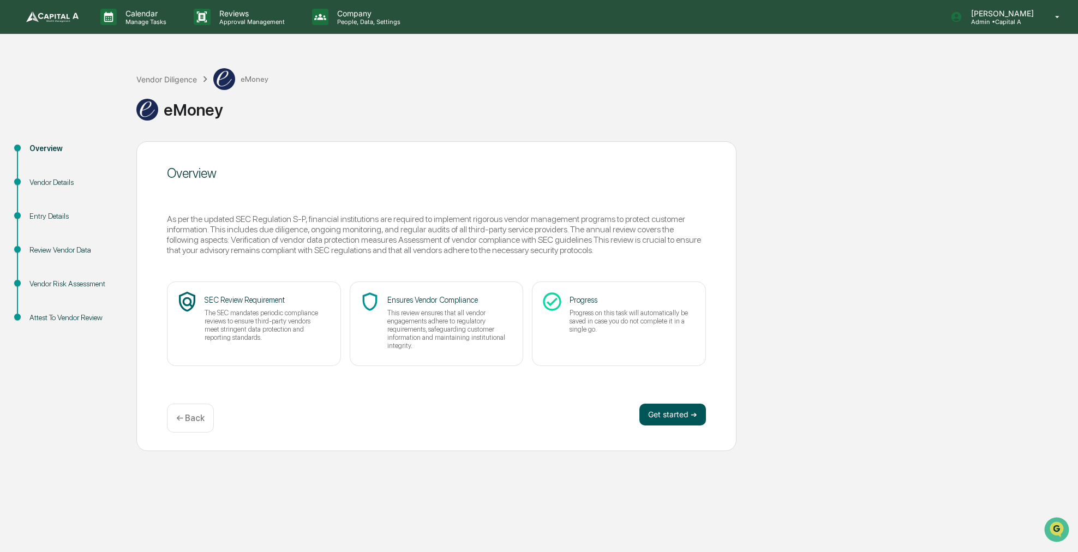
click at [661, 410] on button "Get started ➔" at bounding box center [673, 415] width 67 height 22
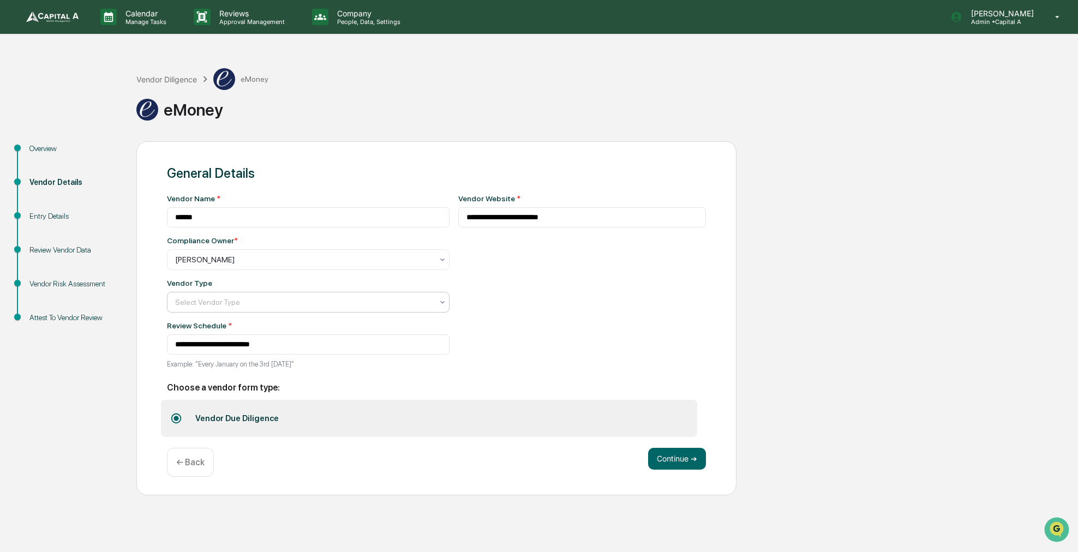
click at [262, 313] on div "Select Vendor Type" at bounding box center [308, 302] width 283 height 21
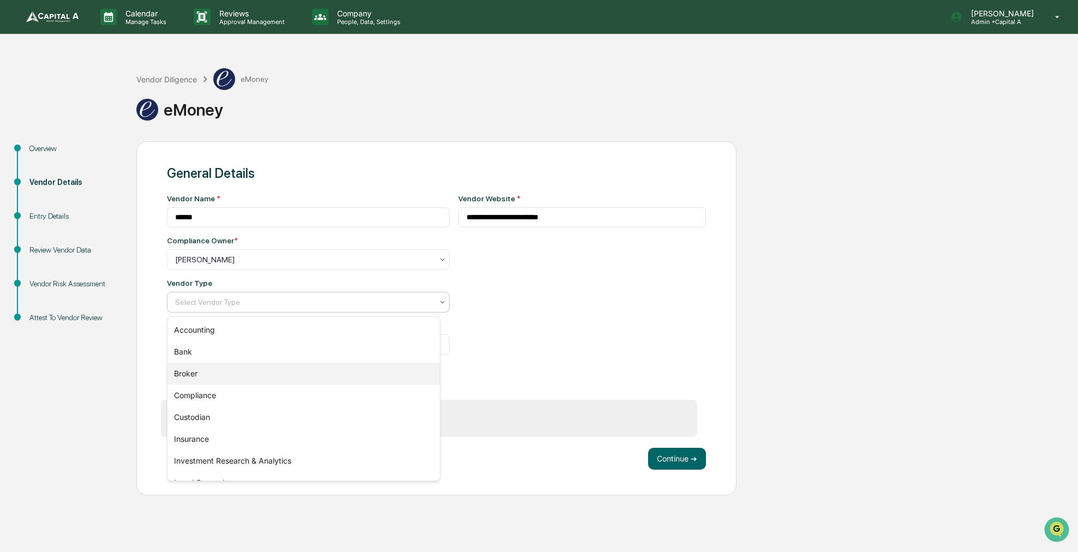
click at [195, 379] on div "Broker" at bounding box center [304, 374] width 272 height 22
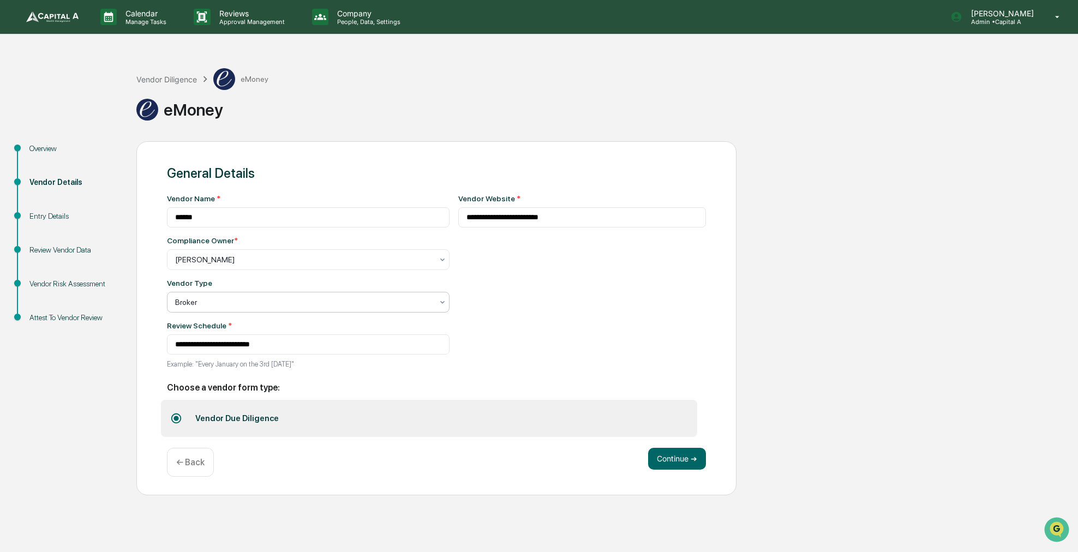
click at [277, 294] on div "Broker" at bounding box center [308, 302] width 283 height 21
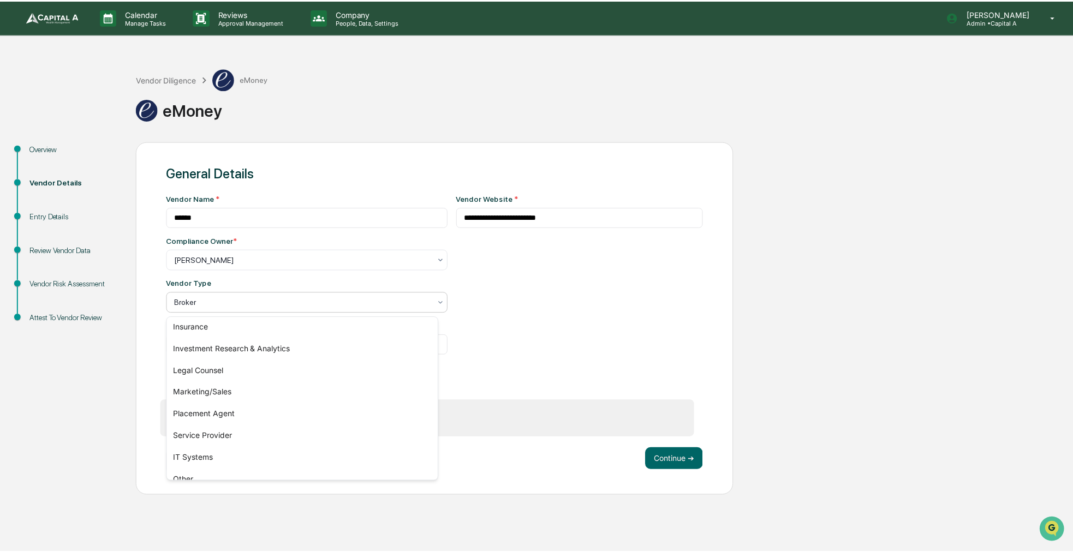
scroll to position [124, 0]
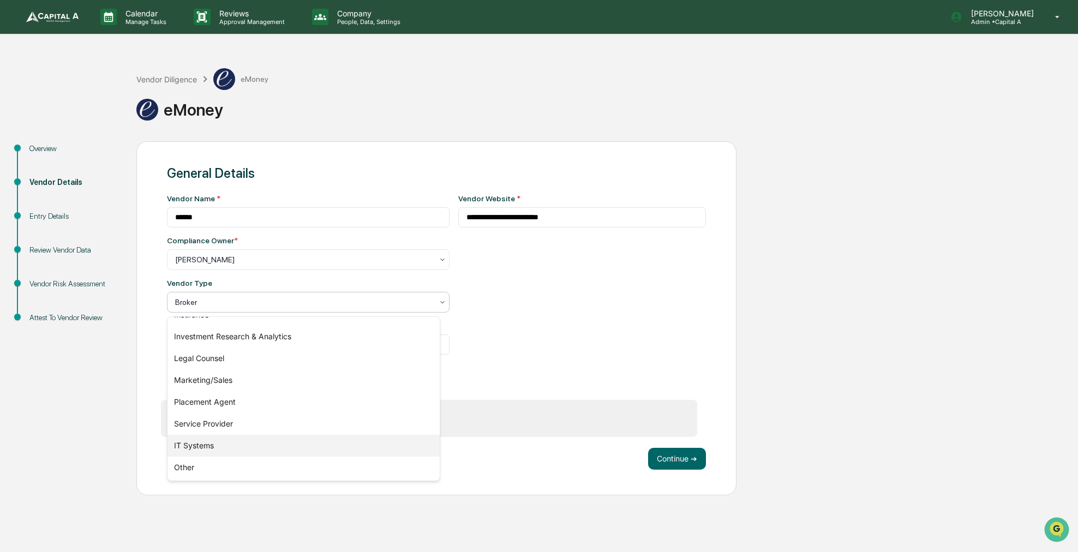
click at [212, 443] on div "IT Systems" at bounding box center [304, 446] width 272 height 22
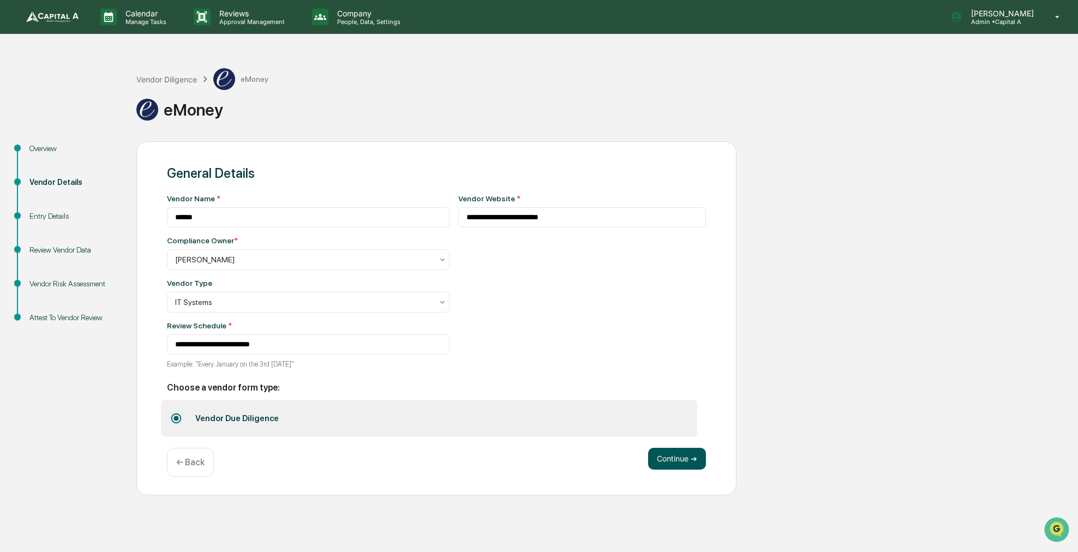
click at [664, 451] on button "Continue ➔" at bounding box center [677, 459] width 58 height 22
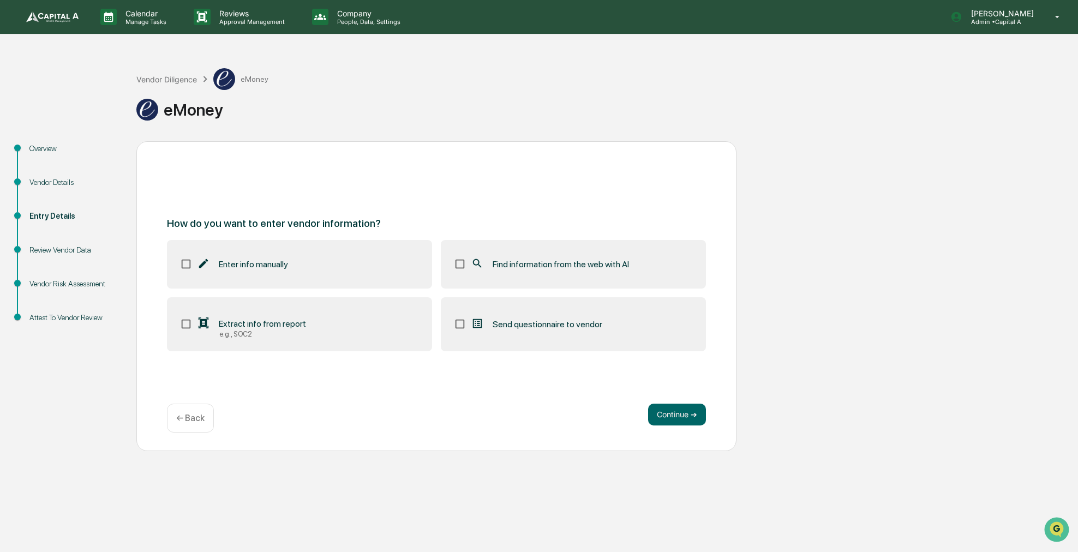
click at [536, 262] on span "Find information from the web with AI" at bounding box center [561, 264] width 136 height 10
click at [672, 417] on button "Continue ➔" at bounding box center [677, 415] width 58 height 22
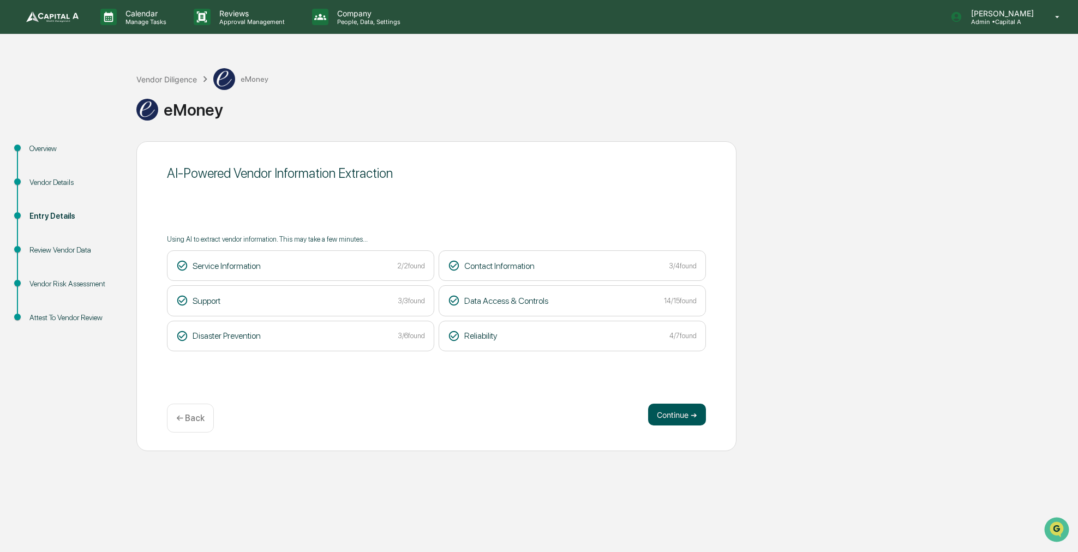
click at [677, 409] on button "Continue ➔" at bounding box center [677, 415] width 58 height 22
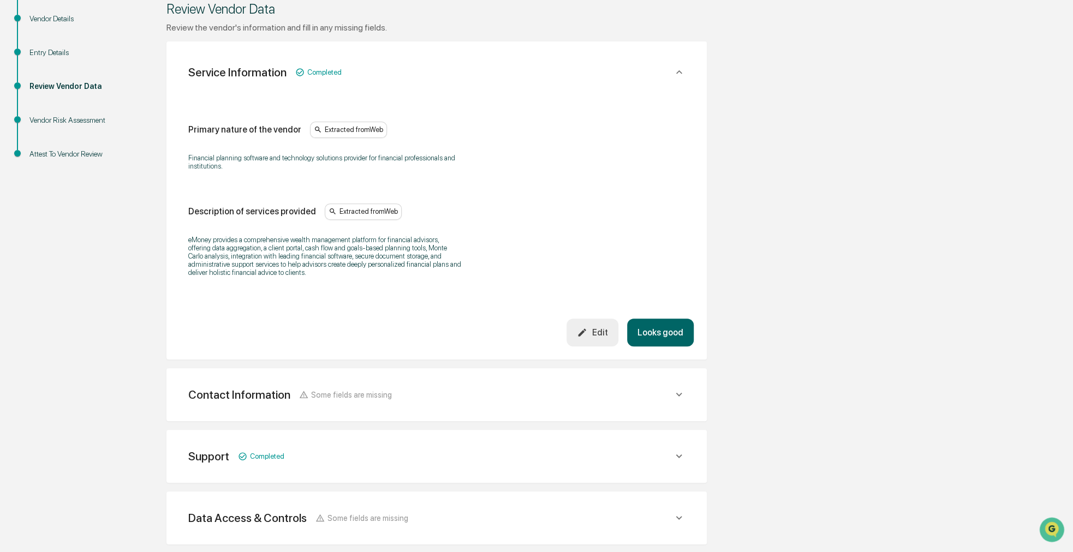
click at [661, 332] on button "Looks good" at bounding box center [660, 333] width 67 height 28
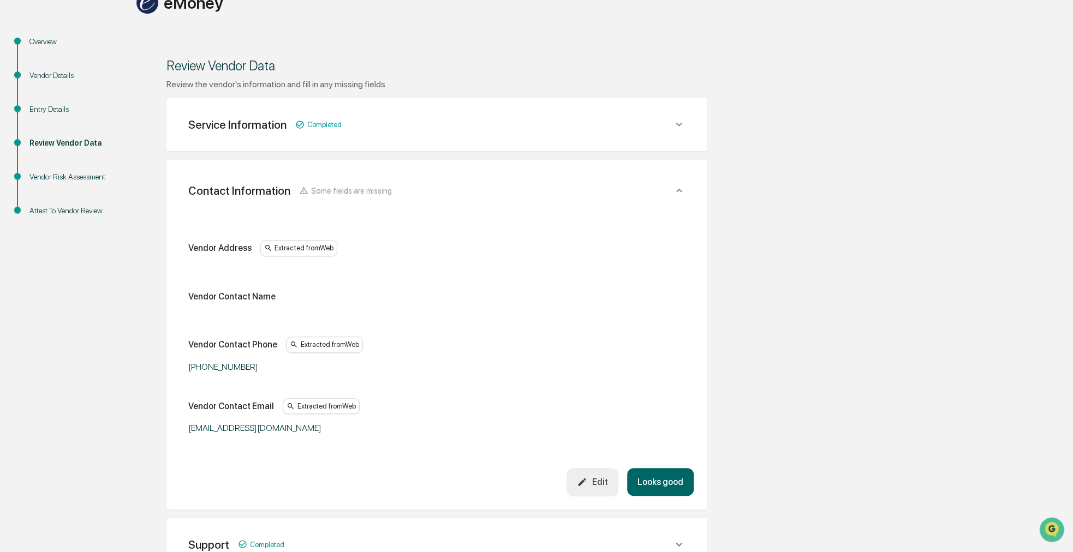
scroll to position [109, 0]
click at [594, 478] on div "Edit" at bounding box center [592, 480] width 31 height 10
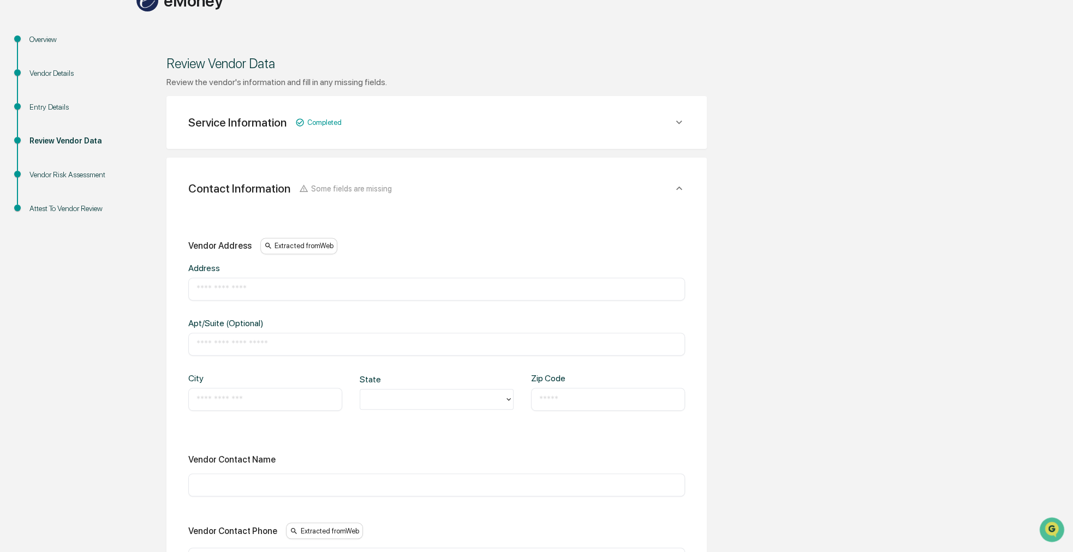
click at [243, 288] on input "text" at bounding box center [436, 289] width 480 height 11
paste input "**********"
type input "**********"
click at [230, 398] on input "text" at bounding box center [265, 399] width 138 height 11
type input "******"
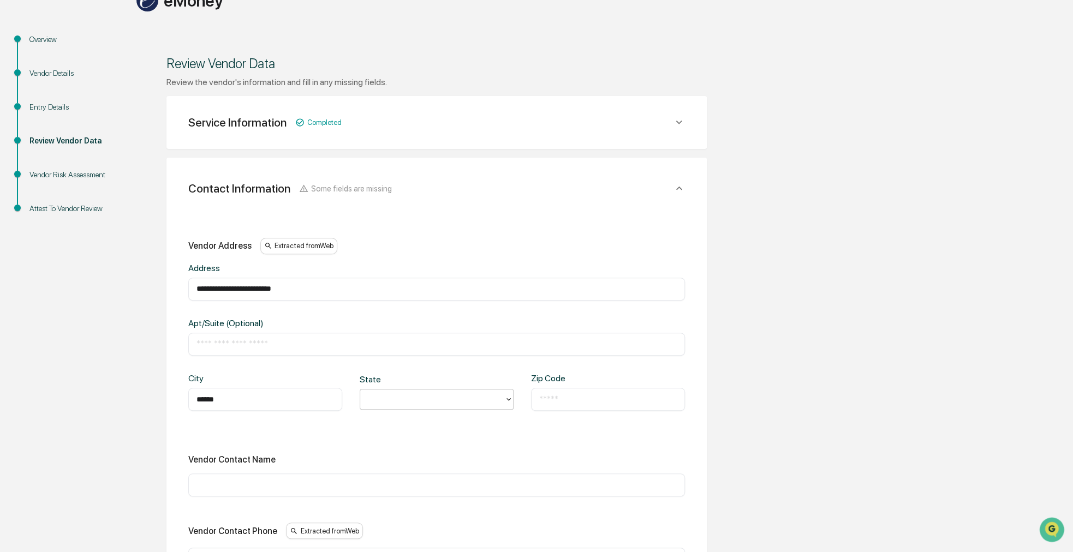
type input "*"
paste input "*****"
type input "*****"
click at [243, 480] on input "text" at bounding box center [436, 485] width 480 height 11
paste input "*********"
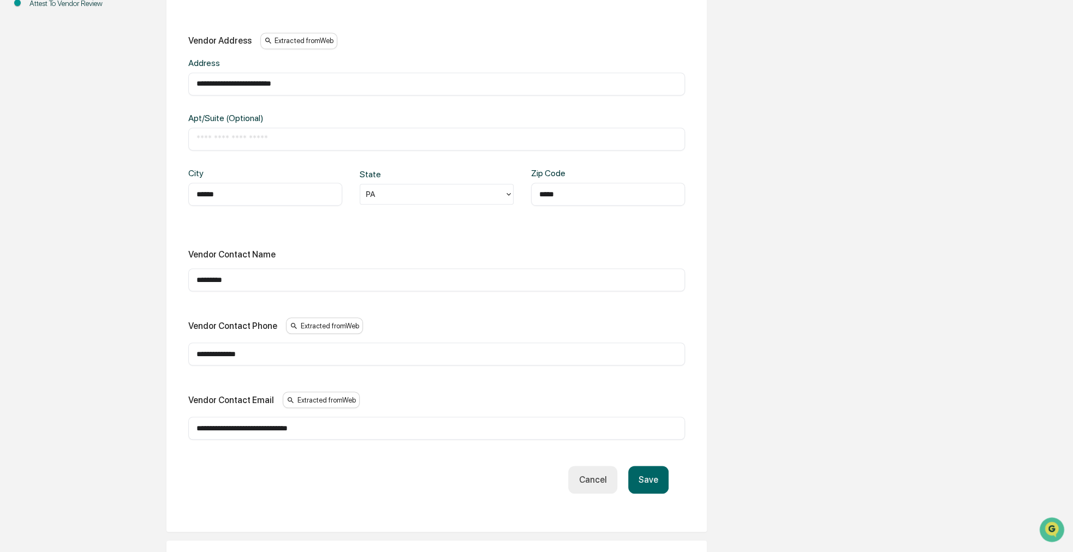
scroll to position [437, 0]
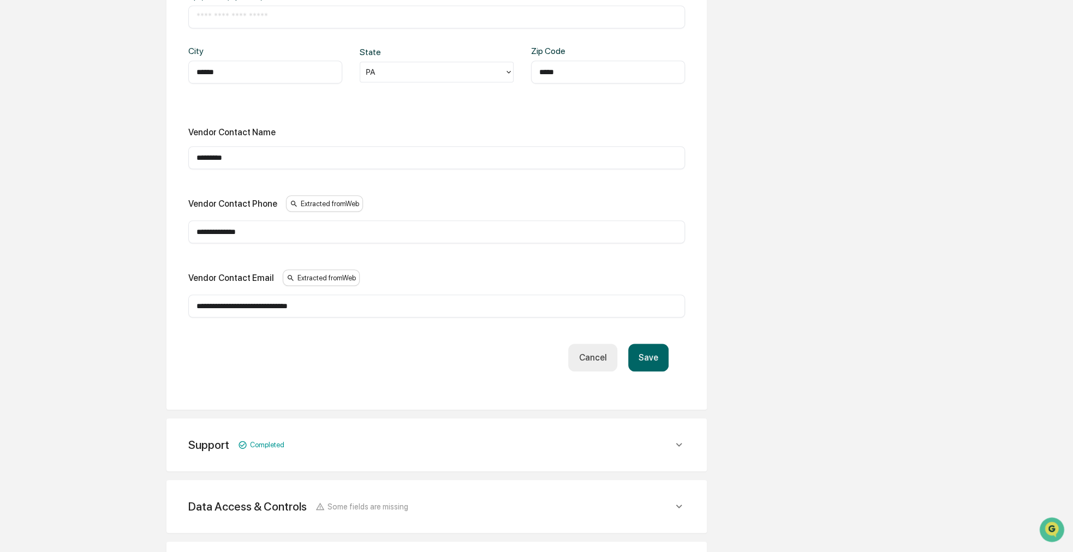
type input "*********"
click at [653, 351] on button "Save" at bounding box center [648, 358] width 40 height 28
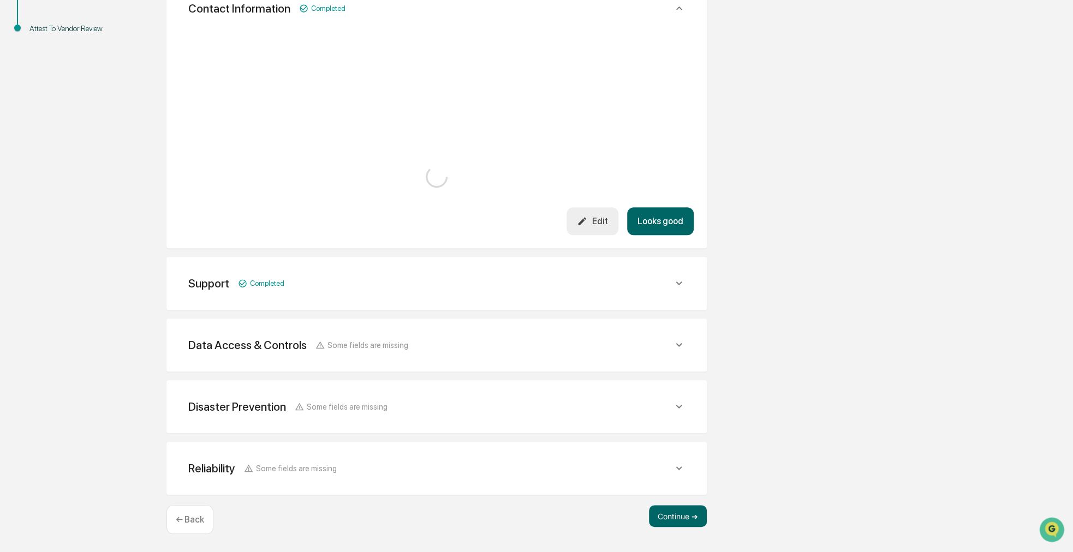
scroll to position [389, 0]
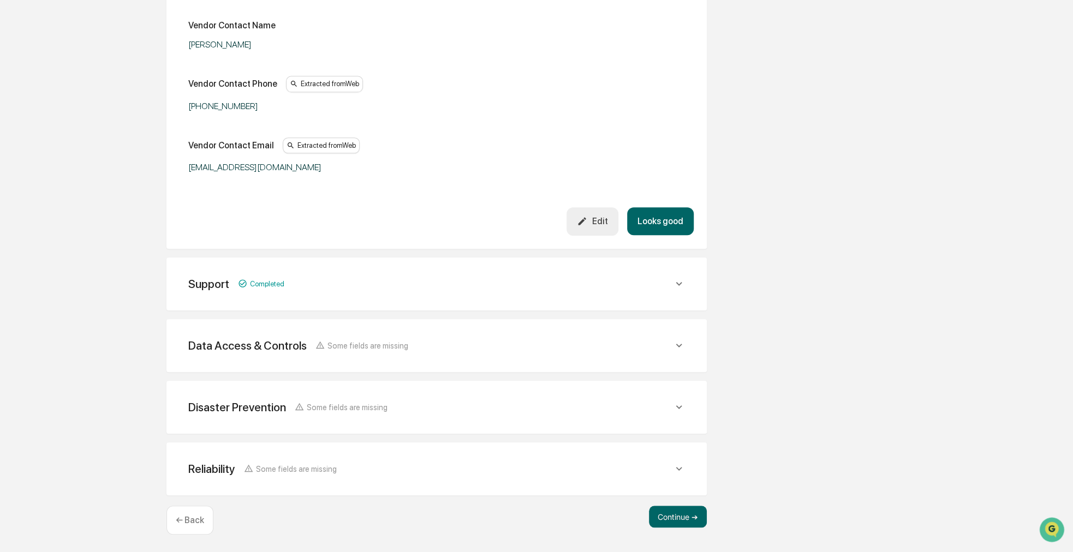
click at [657, 223] on button "Looks good" at bounding box center [660, 221] width 67 height 28
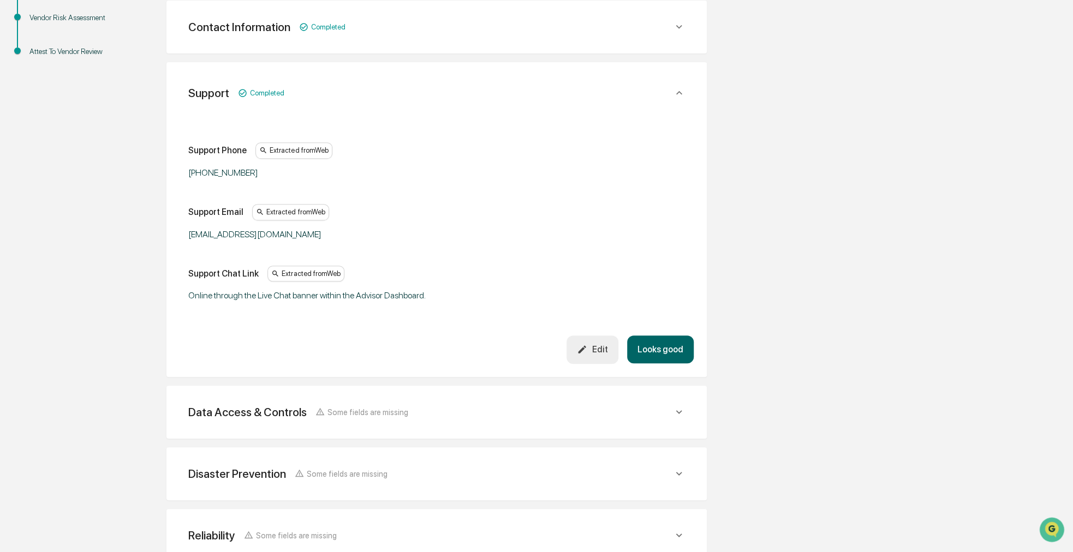
click at [653, 348] on button "Looks good" at bounding box center [660, 350] width 67 height 28
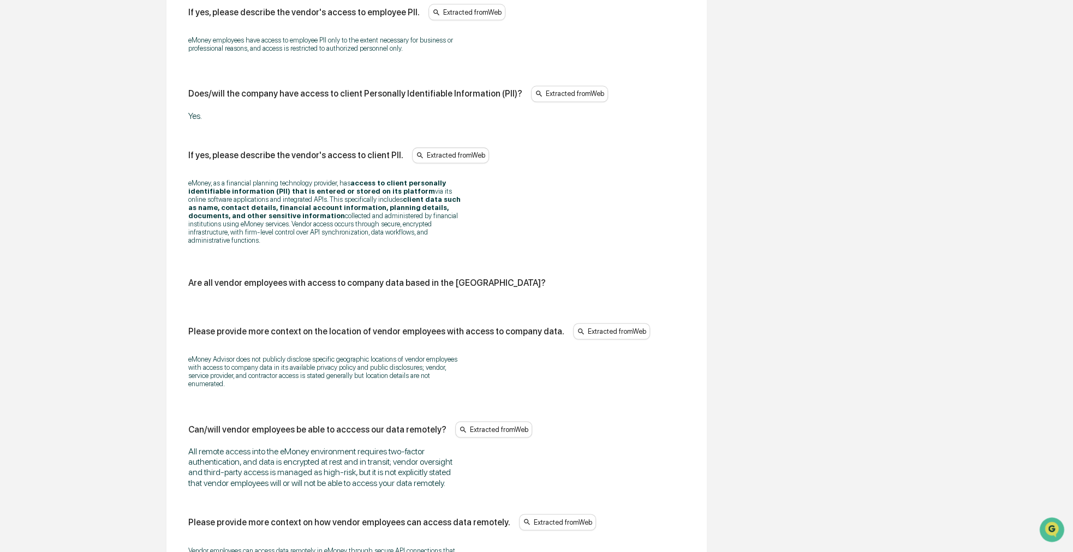
scroll to position [928, 0]
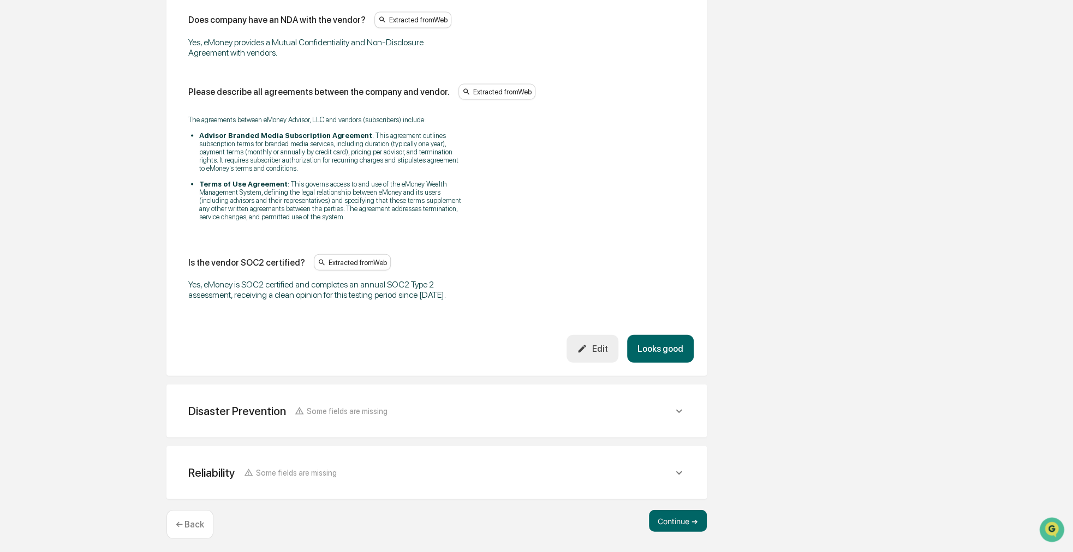
click at [661, 341] on button "Looks good" at bounding box center [660, 349] width 67 height 28
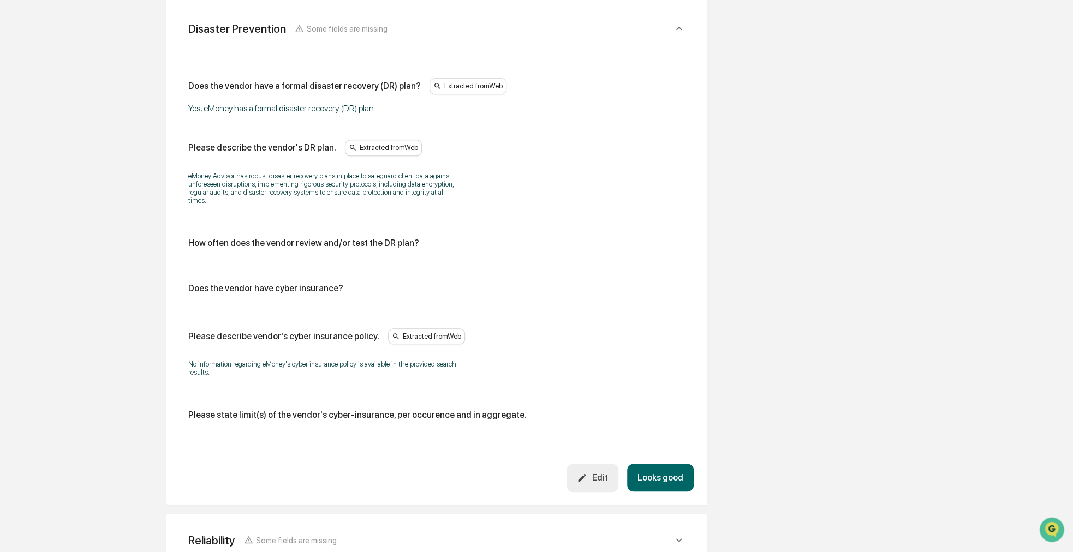
scroll to position [499, 0]
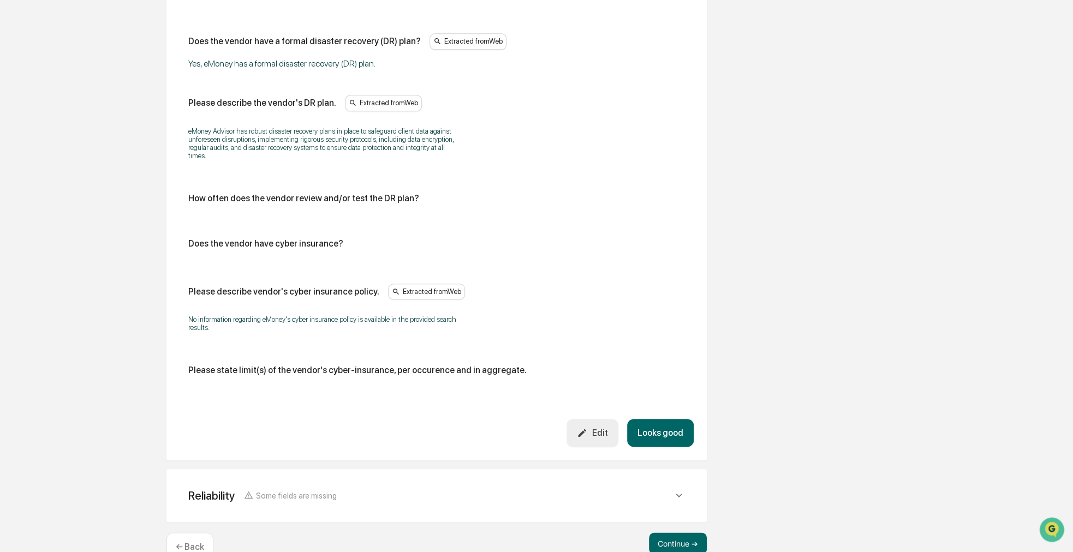
click at [646, 423] on button "Looks good" at bounding box center [660, 433] width 67 height 28
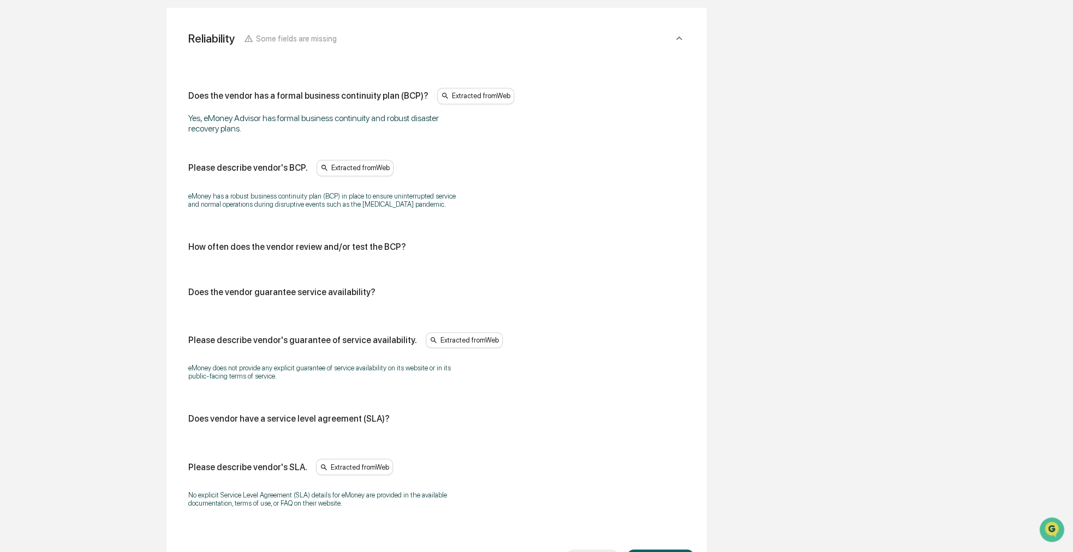
scroll to position [560, 0]
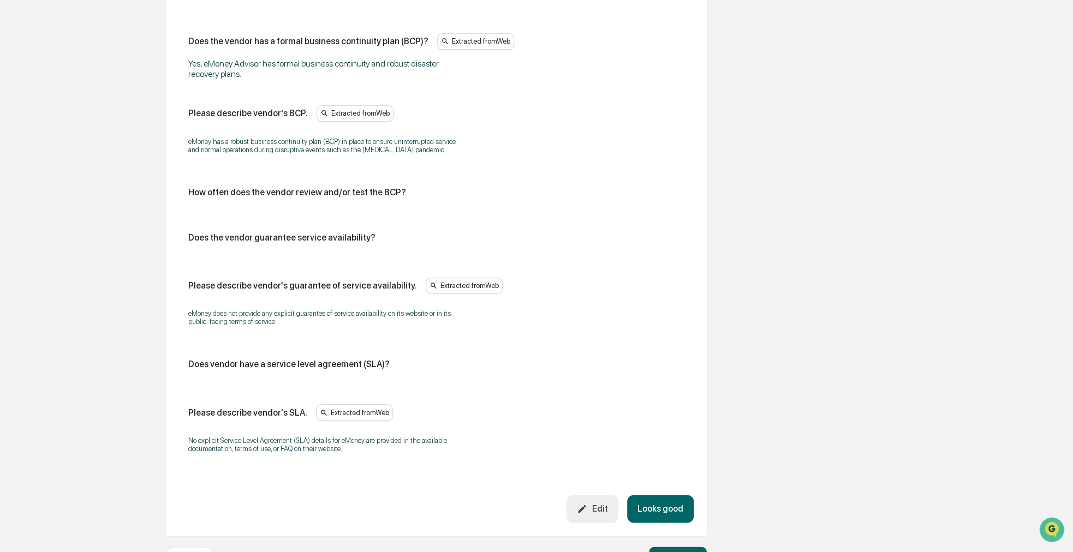
click at [658, 507] on button "Looks good" at bounding box center [660, 509] width 67 height 28
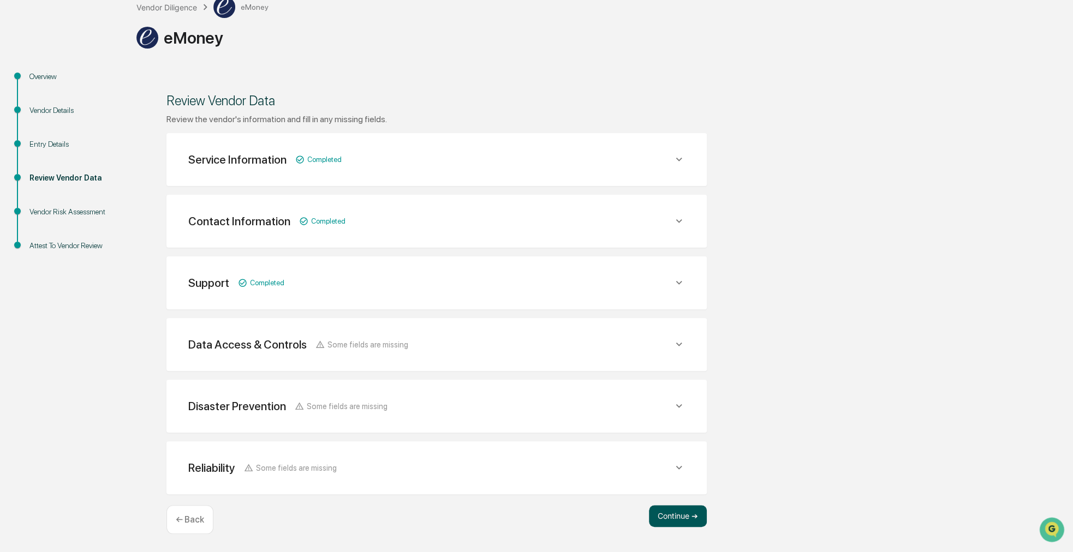
scroll to position [71, 0]
click at [664, 510] on button "Continue ➔" at bounding box center [678, 517] width 58 height 22
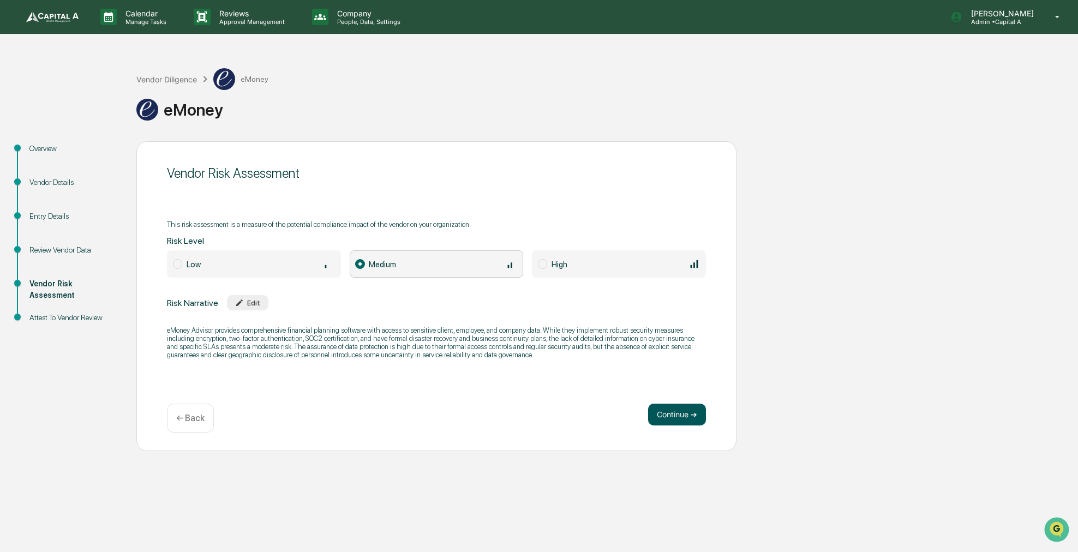
click at [666, 415] on button "Continue ➔" at bounding box center [677, 415] width 58 height 22
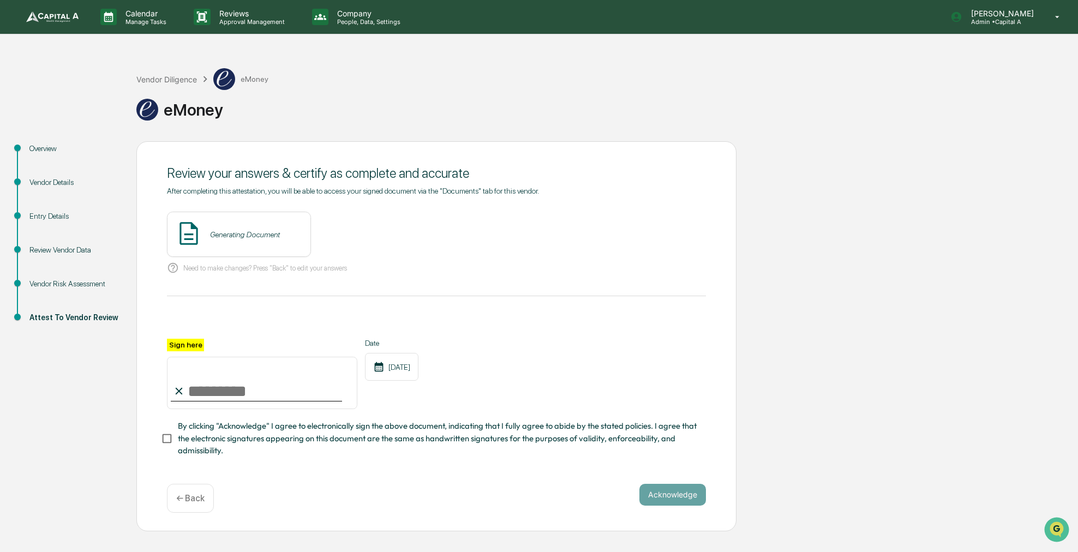
click at [253, 373] on input "Sign here" at bounding box center [262, 383] width 190 height 52
type input "**********"
click at [240, 444] on span "By clicking "Acknowledge" I agree to electronically sign the above document, in…" at bounding box center [438, 438] width 520 height 37
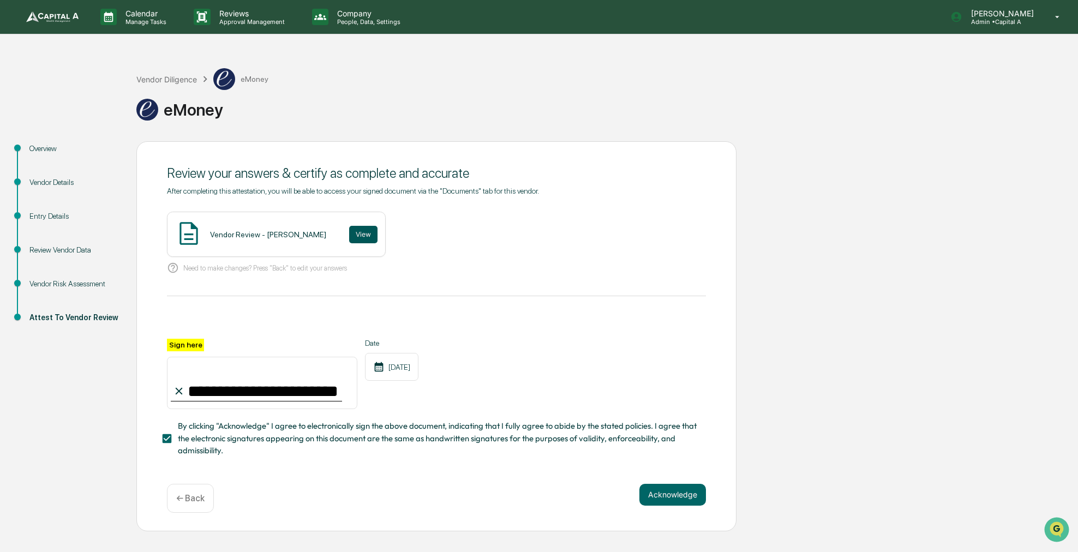
click at [349, 236] on button "View" at bounding box center [363, 234] width 28 height 17
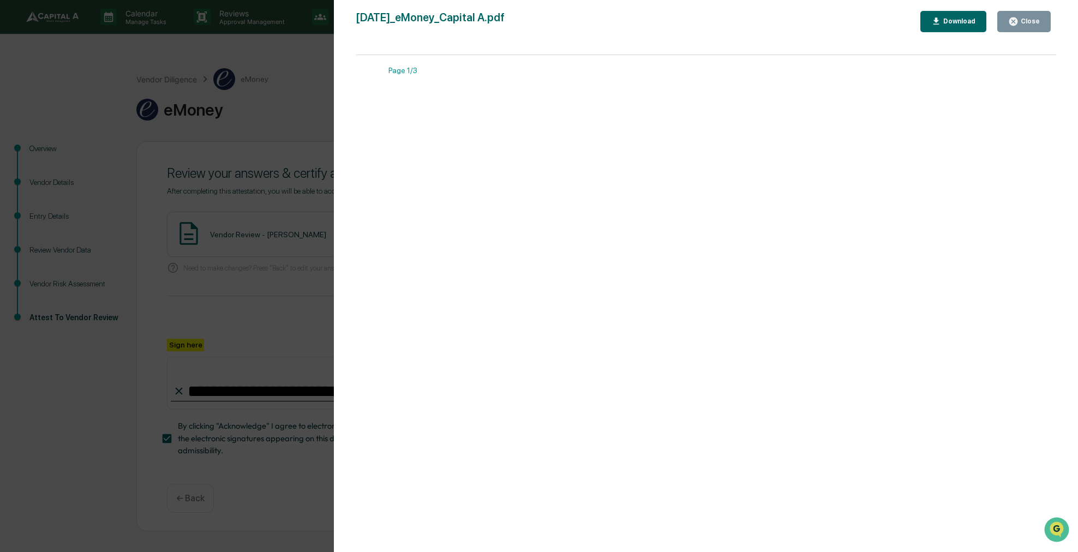
click at [1034, 17] on div "Close" at bounding box center [1029, 21] width 21 height 8
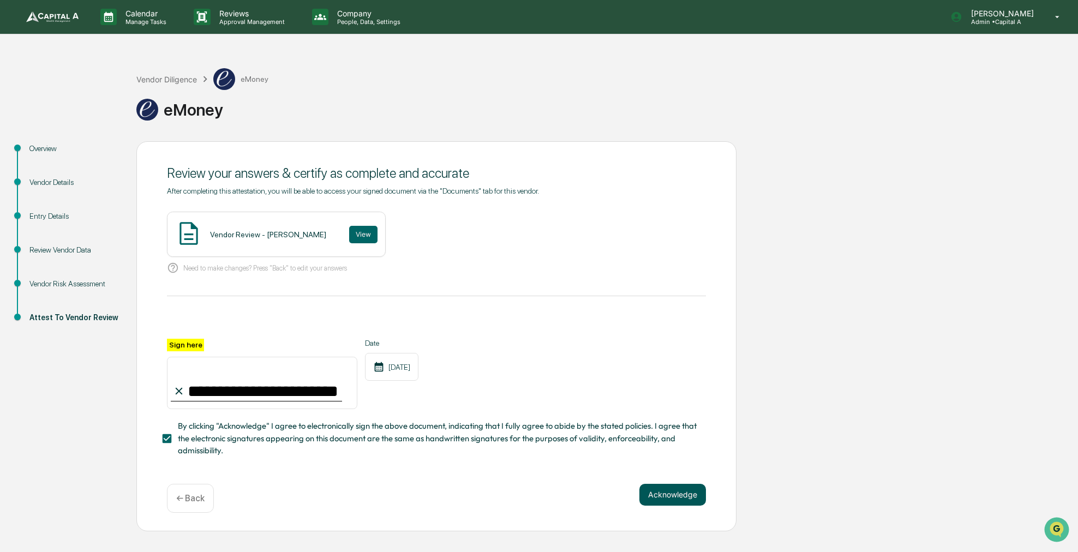
click at [682, 505] on button "Acknowledge" at bounding box center [673, 495] width 67 height 22
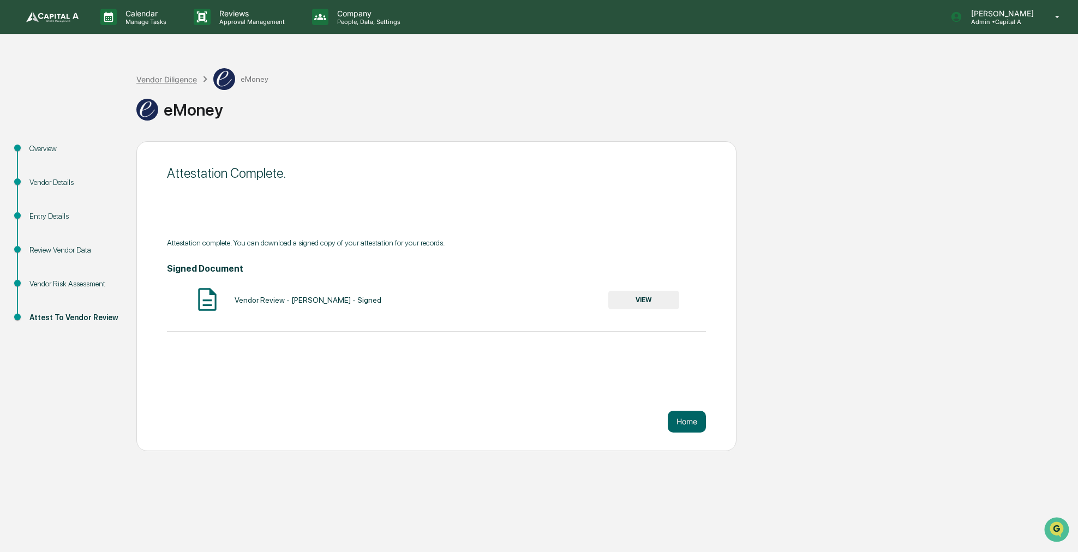
click at [144, 81] on div "Vendor Diligence" at bounding box center [166, 79] width 61 height 9
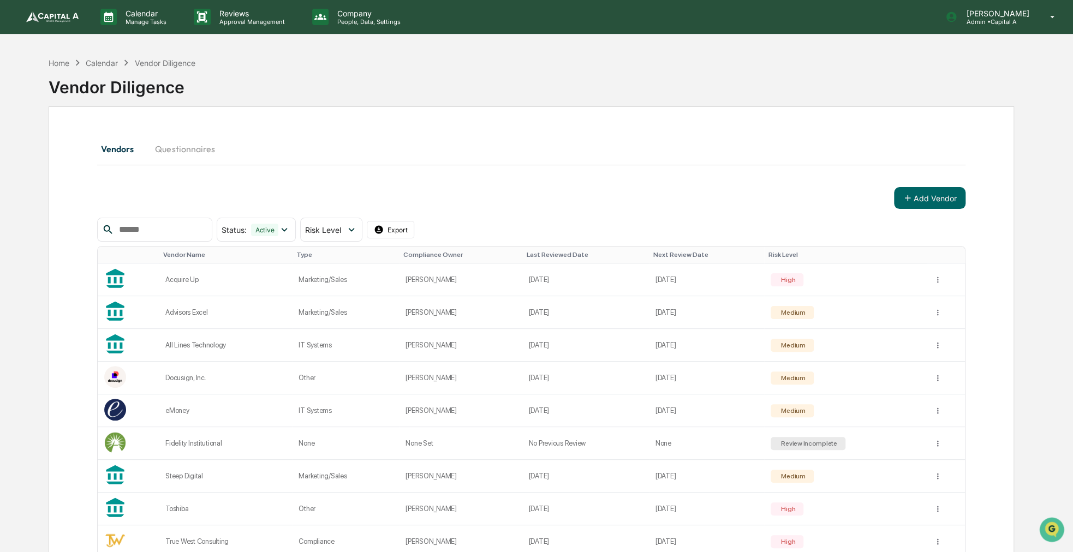
click at [392, 192] on div "Add Vendor" at bounding box center [531, 198] width 868 height 22
drag, startPoint x: 580, startPoint y: 181, endPoint x: 554, endPoint y: 186, distance: 25.5
click at [554, 186] on div "Vendors Questionnaires Add Vendor Status : Active Select/Deselect All Active Ar…" at bounding box center [531, 366] width 868 height 460
click at [1027, 25] on div "Sigrid Alegria Admin • Capital A" at bounding box center [1003, 17] width 139 height 34
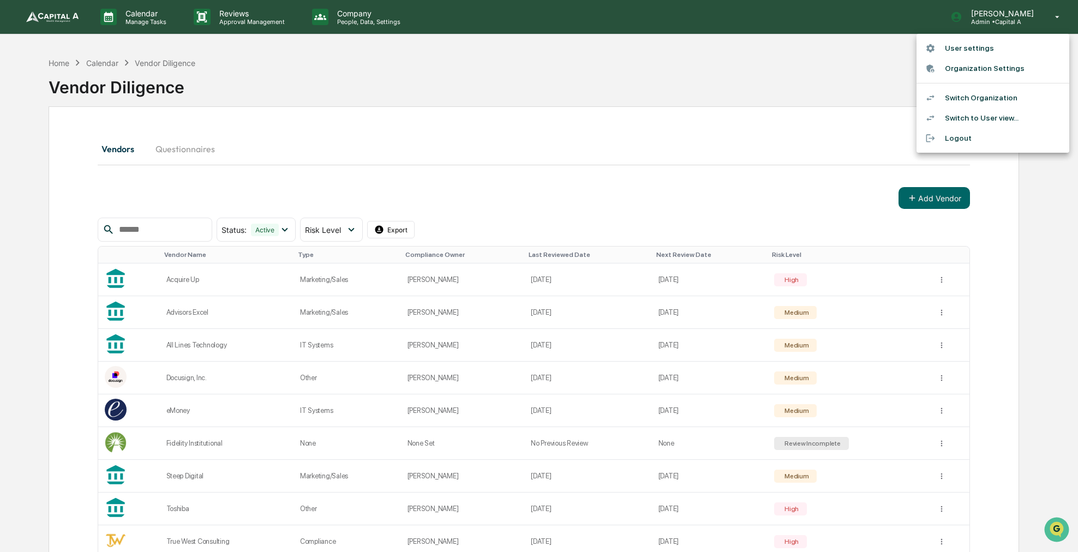
click at [651, 183] on div at bounding box center [539, 276] width 1078 height 552
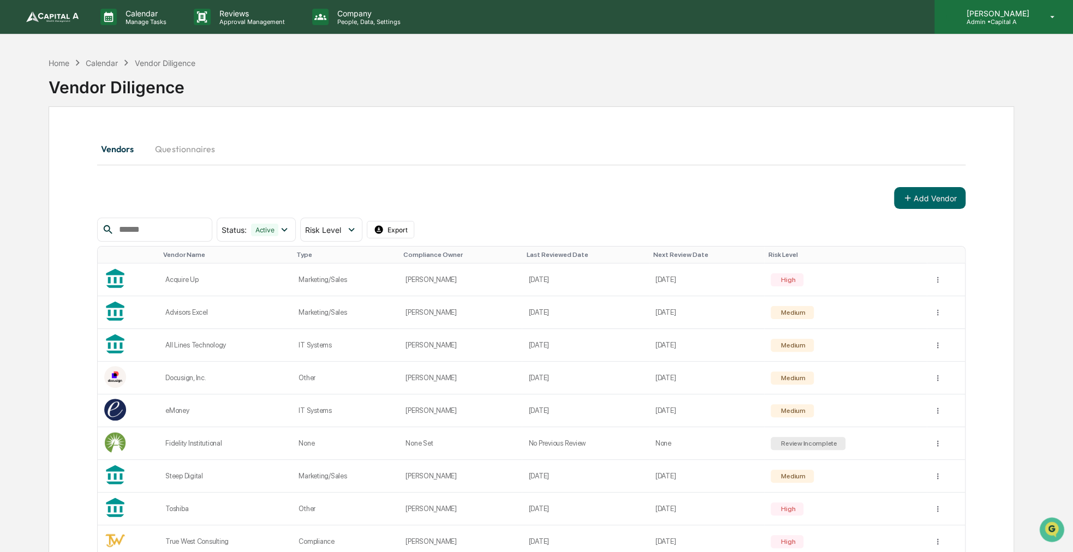
click at [1021, 27] on div "Sigrid Alegria Admin • Capital A" at bounding box center [1003, 17] width 139 height 34
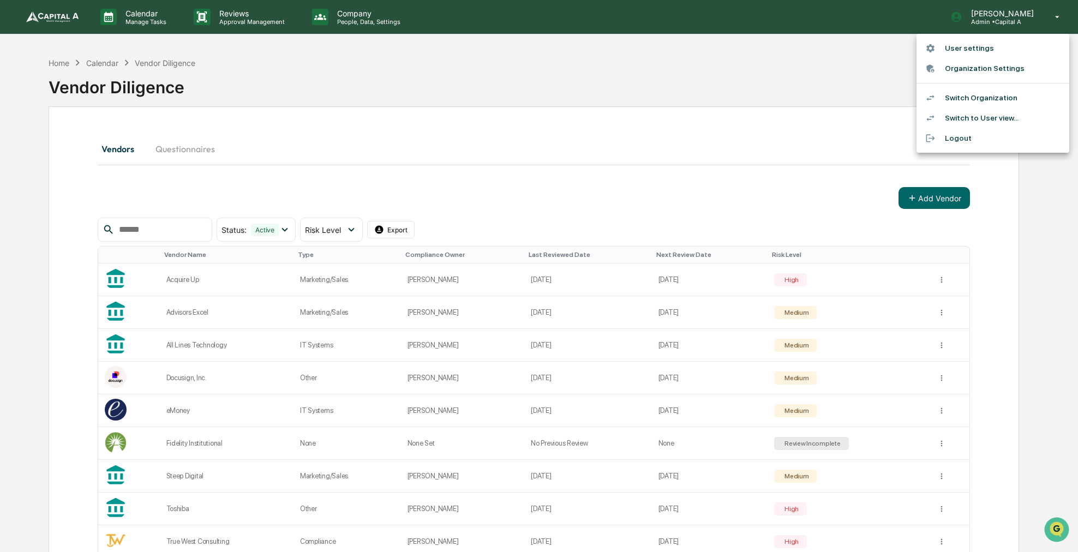
click at [963, 101] on li "Switch Organization" at bounding box center [993, 98] width 153 height 20
